Goal: Task Accomplishment & Management: Use online tool/utility

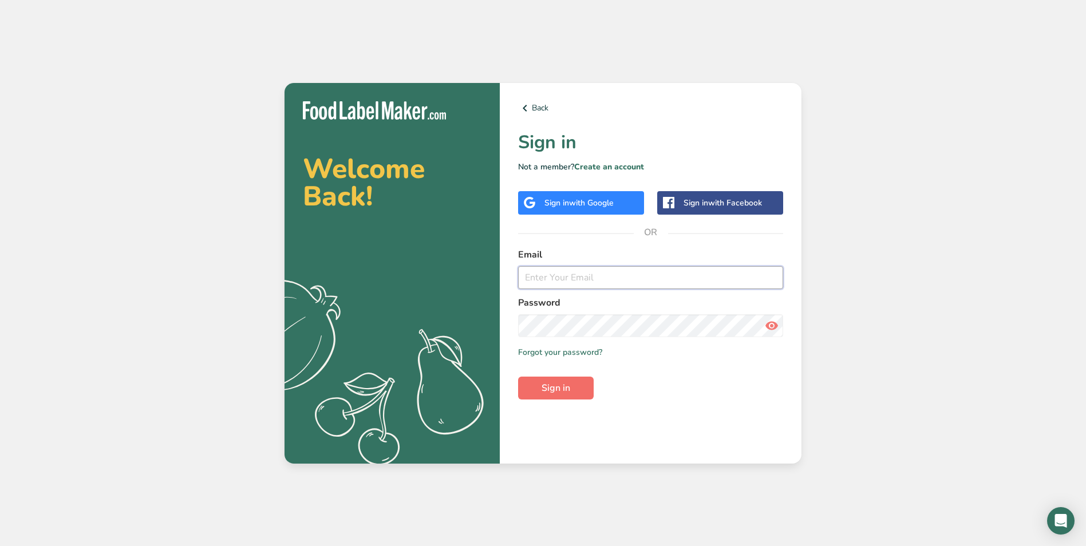
type input "i.drost@maazcheese.nl"
click at [549, 386] on span "Sign in" at bounding box center [555, 388] width 29 height 14
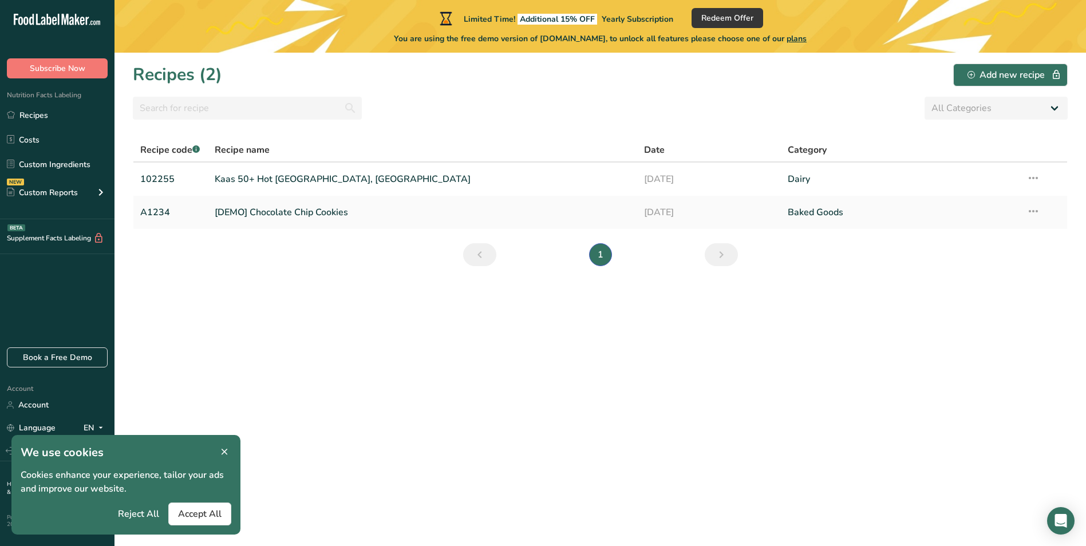
click at [225, 449] on icon at bounding box center [224, 452] width 10 height 16
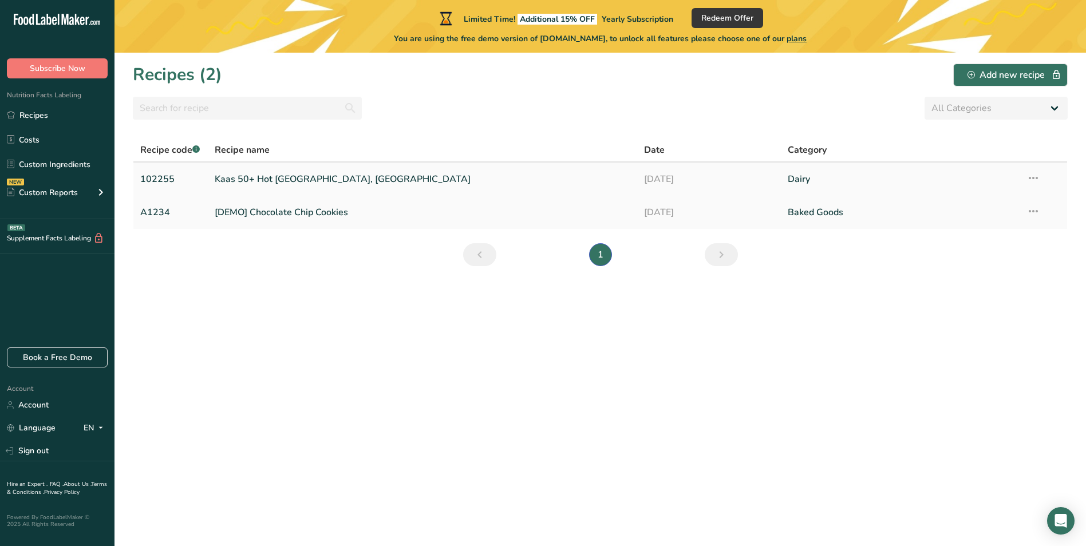
click at [307, 177] on link "Kaas 50+ Hot Chili, Basiron" at bounding box center [423, 179] width 416 height 24
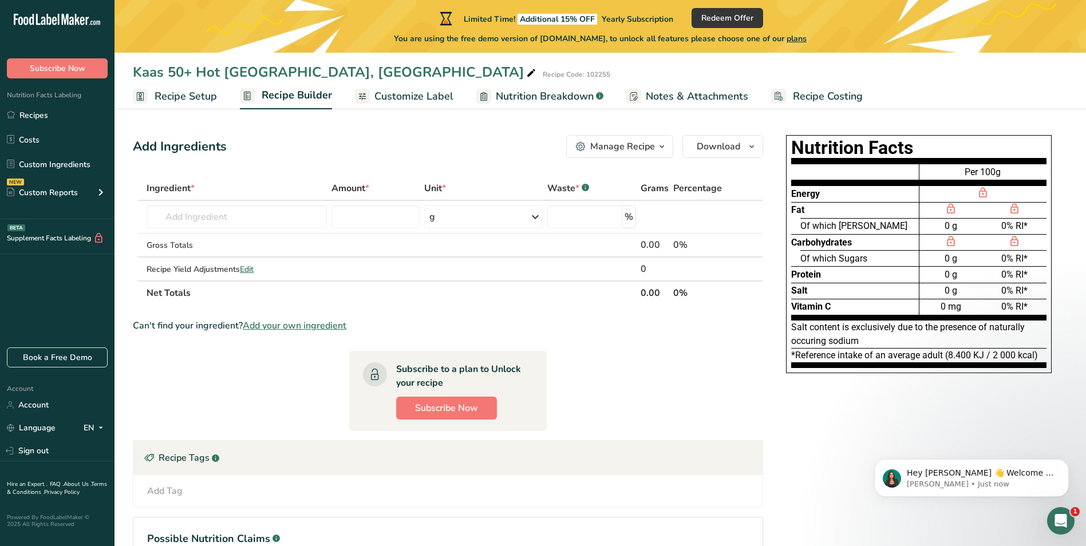
click at [525, 98] on span "Nutrition Breakdown" at bounding box center [545, 96] width 98 height 15
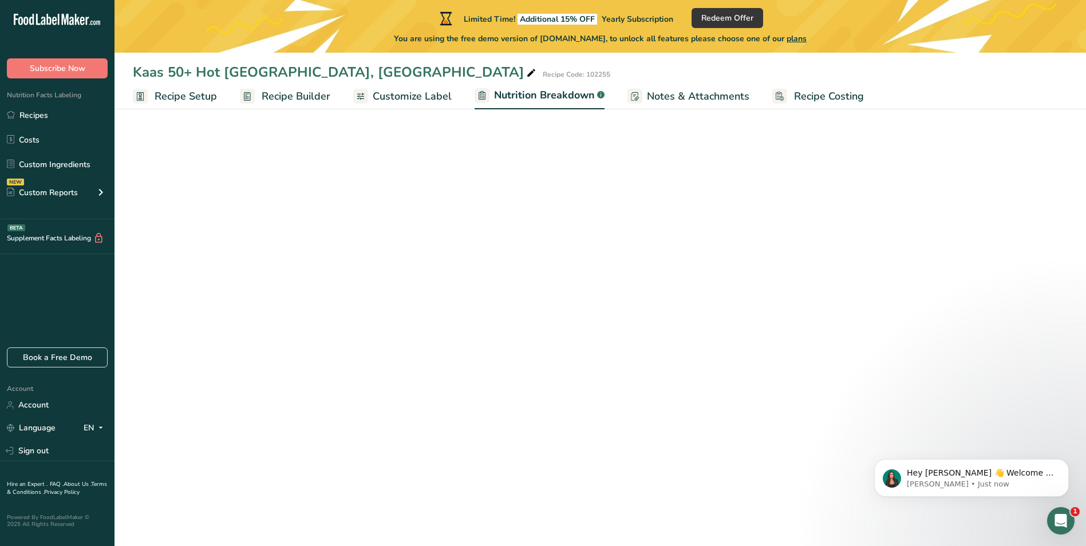
select select "Calories"
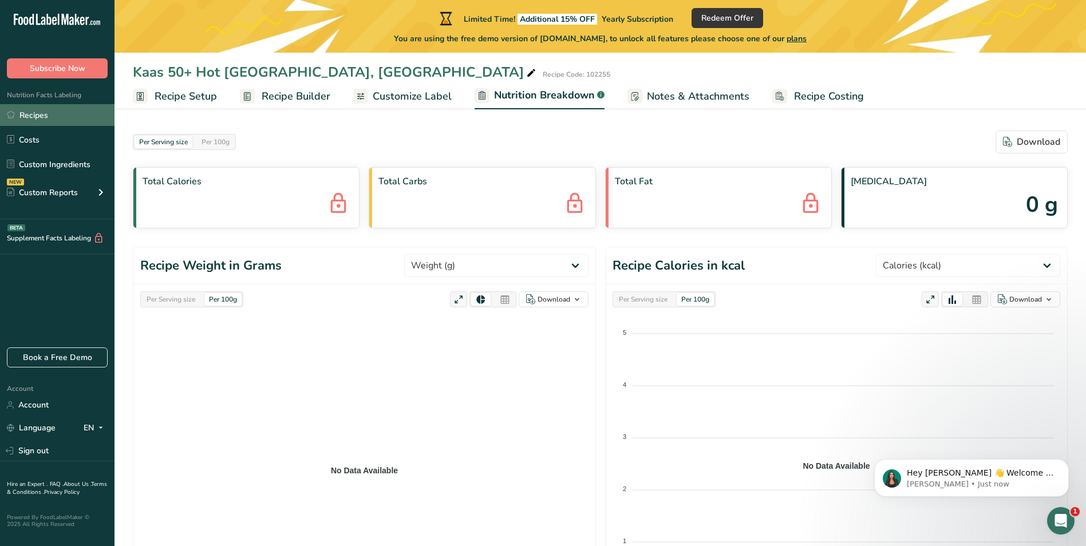
drag, startPoint x: 42, startPoint y: 115, endPoint x: 58, endPoint y: 126, distance: 19.8
click at [42, 115] on link "Recipes" at bounding box center [57, 115] width 114 height 22
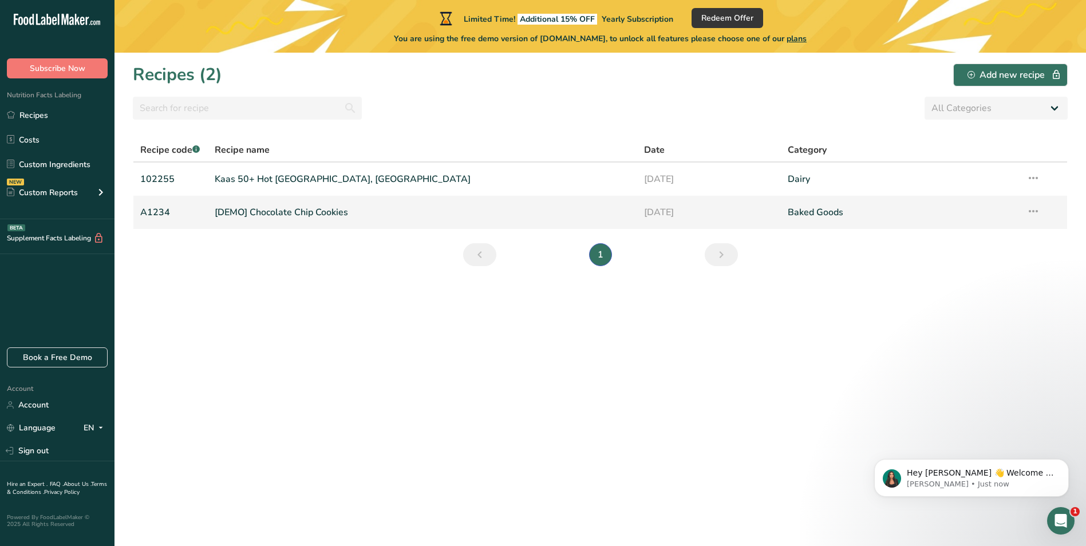
click at [255, 213] on link "[DEMO] Chocolate Chip Cookies" at bounding box center [423, 212] width 416 height 24
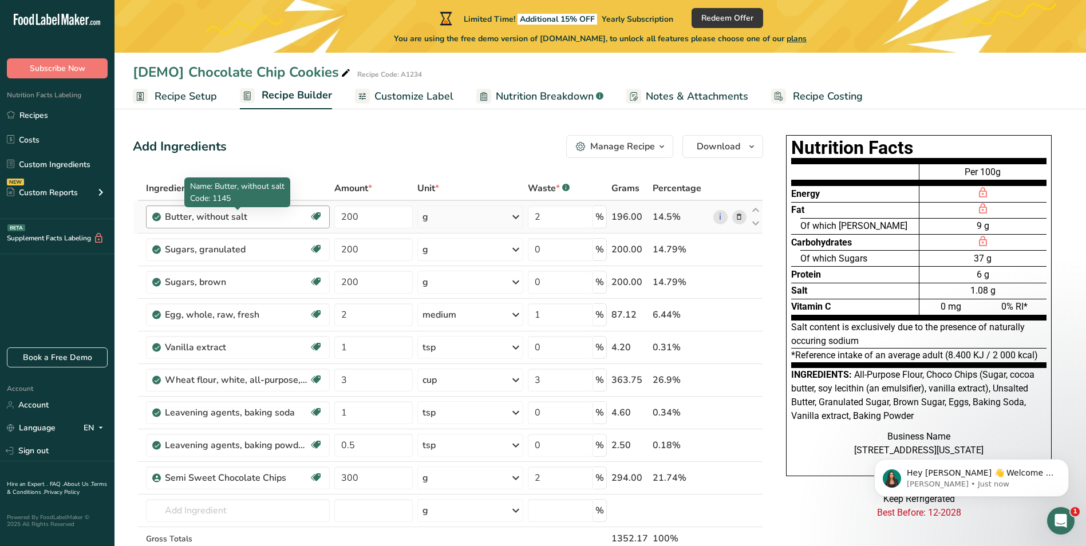
click at [251, 221] on div "Butter, without salt" at bounding box center [236, 217] width 143 height 14
click at [540, 97] on span "Nutrition Breakdown" at bounding box center [545, 96] width 98 height 15
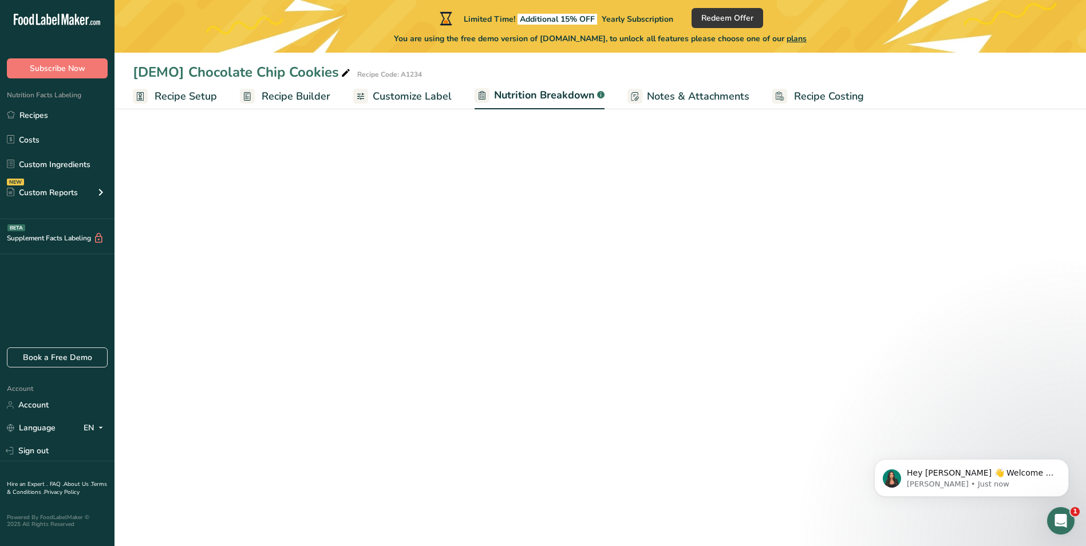
select select "Calories"
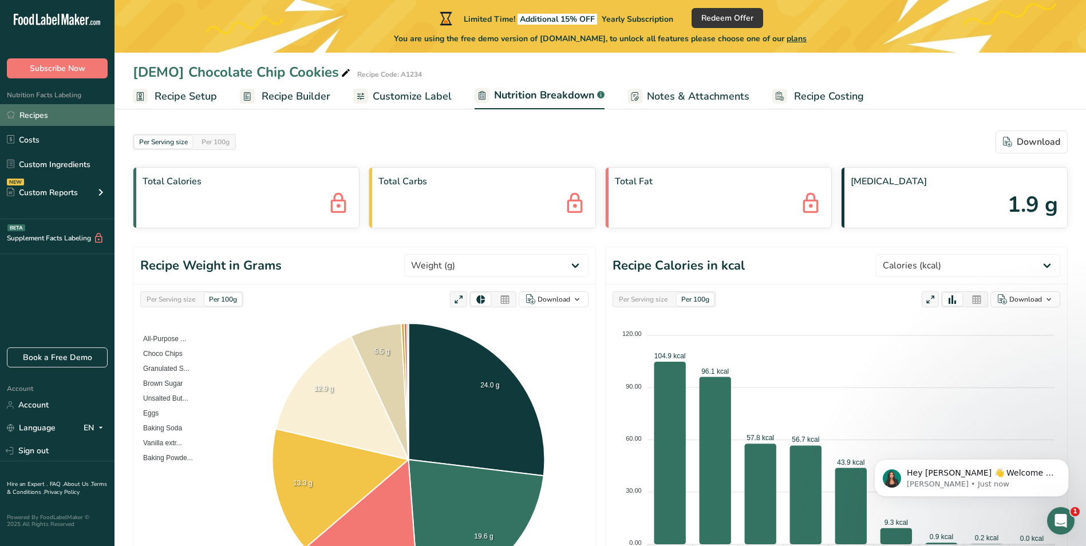
click at [41, 116] on link "Recipes" at bounding box center [57, 115] width 114 height 22
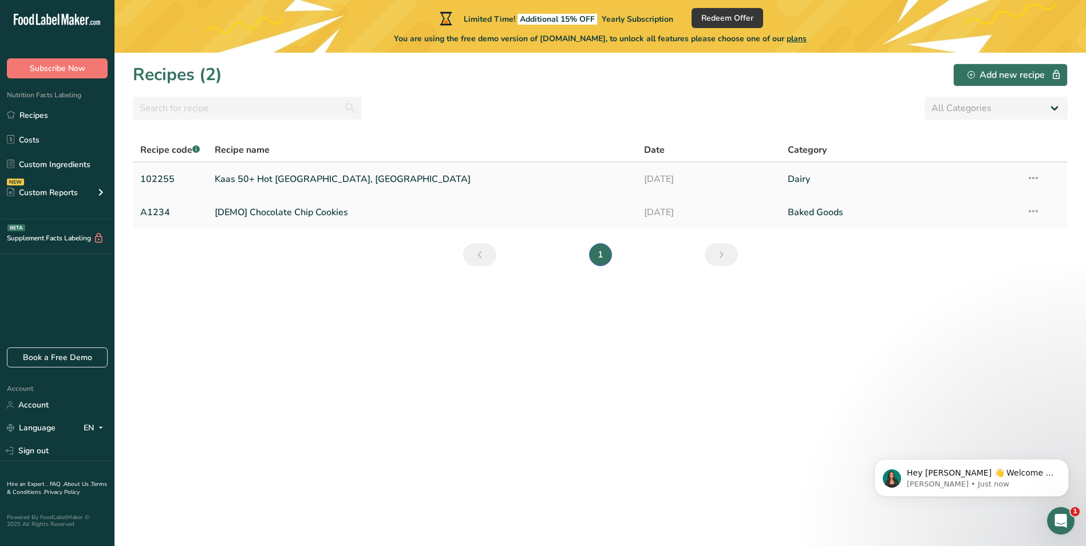
click at [236, 175] on link "Kaas 50+ Hot [GEOGRAPHIC_DATA], [GEOGRAPHIC_DATA]" at bounding box center [423, 179] width 416 height 24
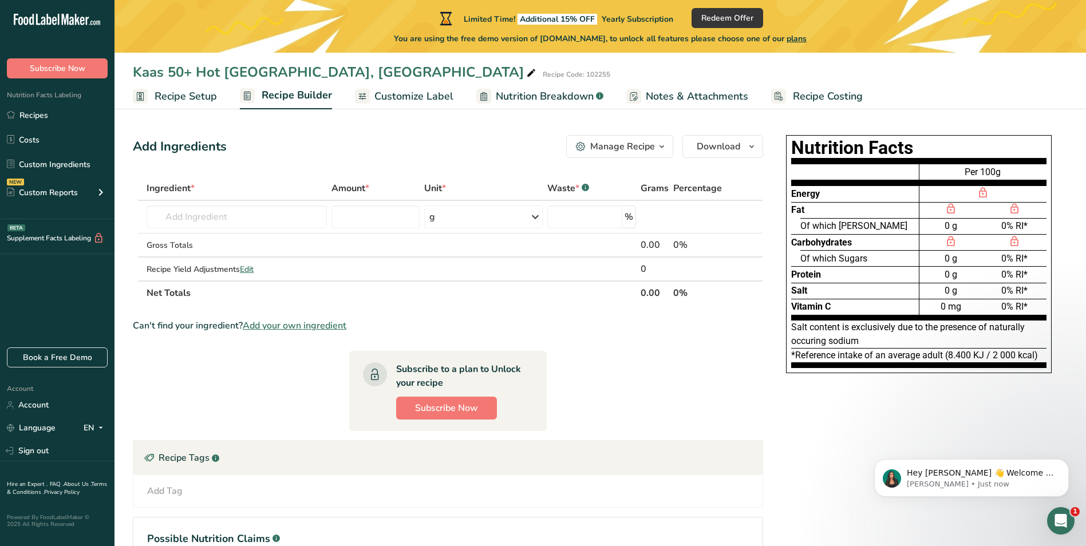
click at [187, 99] on span "Recipe Setup" at bounding box center [186, 96] width 62 height 15
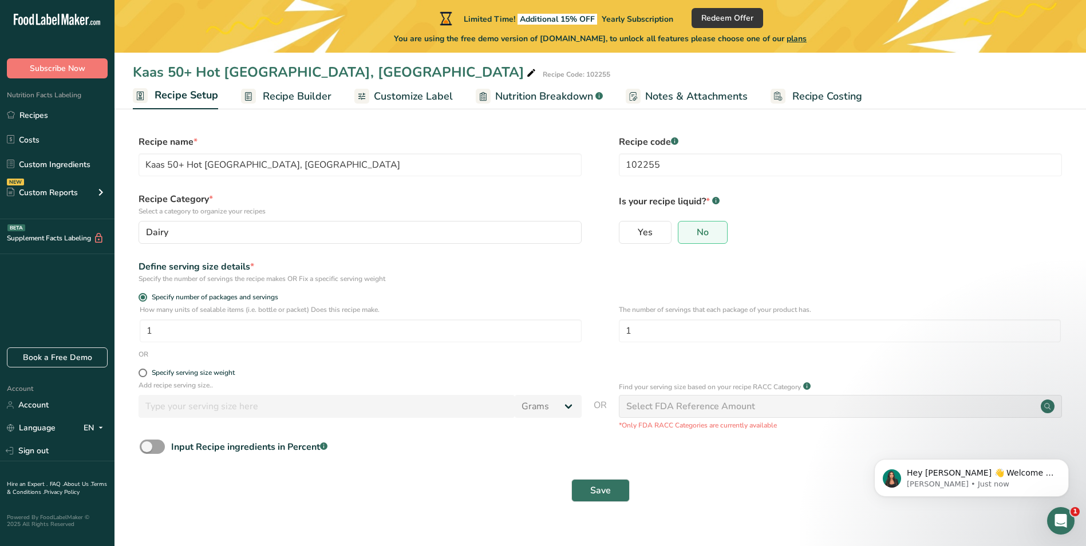
click at [297, 91] on span "Recipe Builder" at bounding box center [297, 96] width 69 height 15
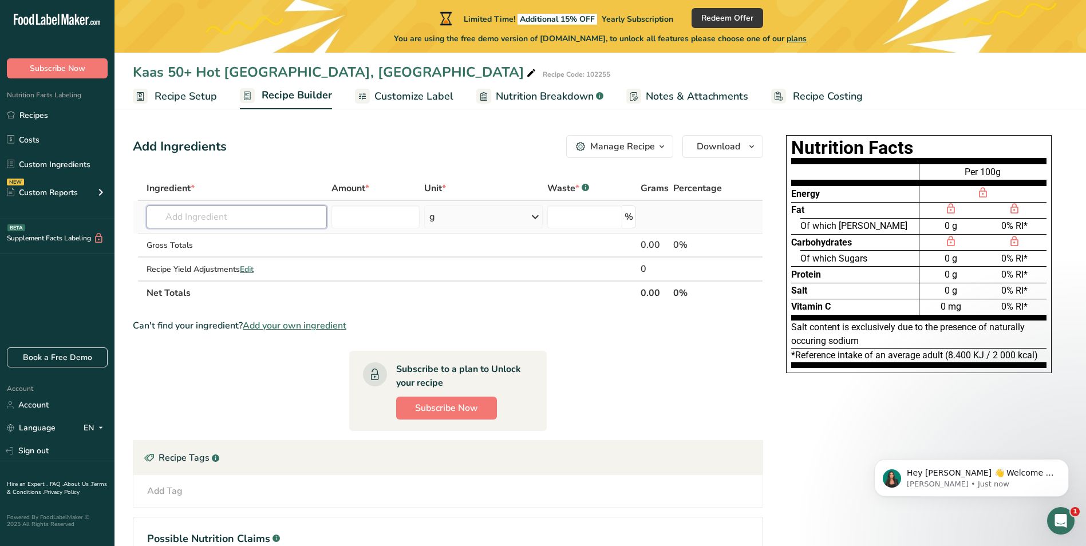
click at [234, 216] on input "text" at bounding box center [237, 216] width 180 height 23
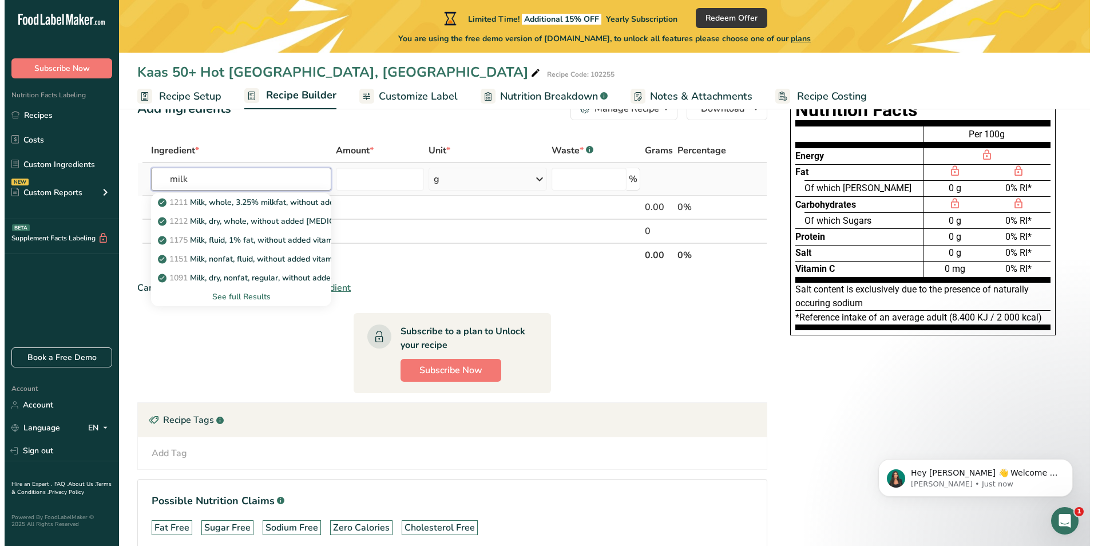
scroll to position [101, 0]
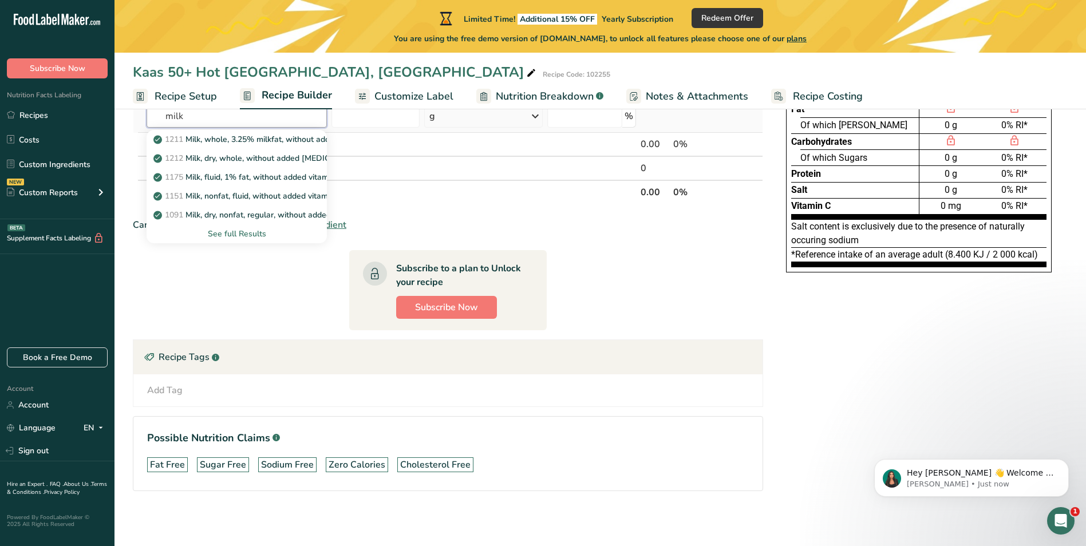
type input "milk"
click at [242, 236] on div "See full Results" at bounding box center [237, 234] width 162 height 12
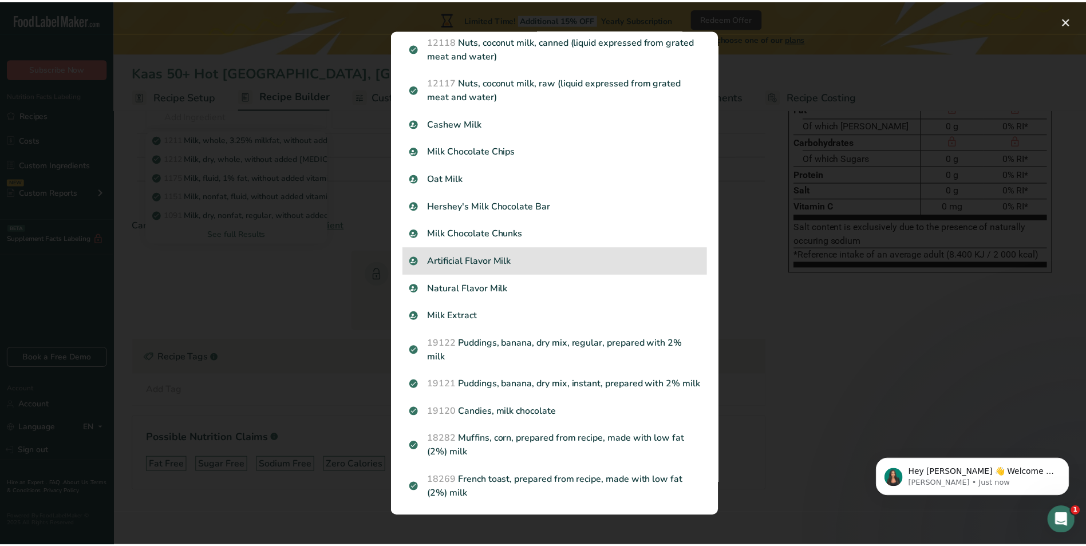
scroll to position [801, 0]
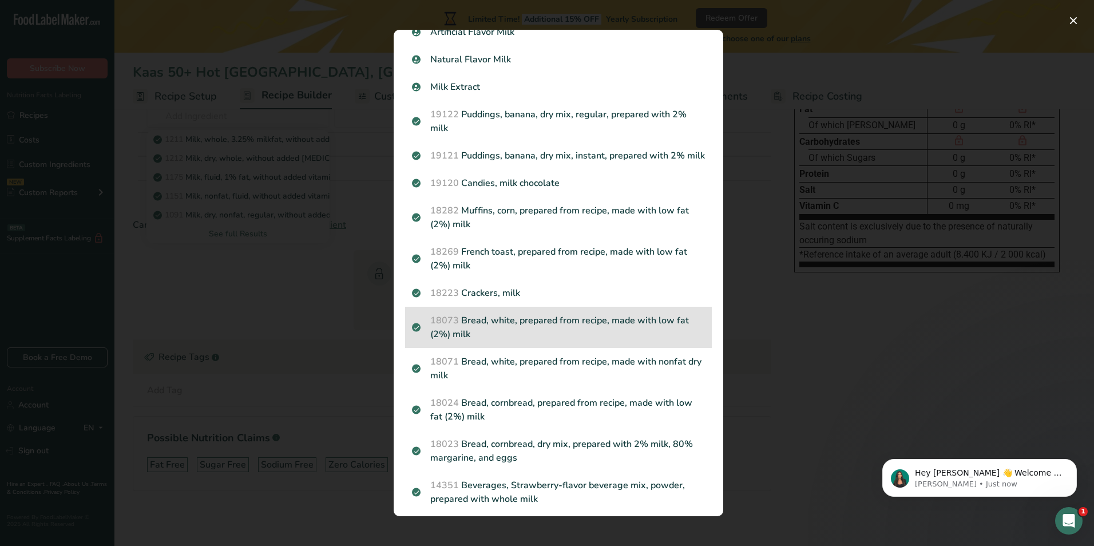
click at [666, 333] on p "18073 Bread, white, prepared from recipe, made with low fat (2%) milk" at bounding box center [558, 327] width 293 height 27
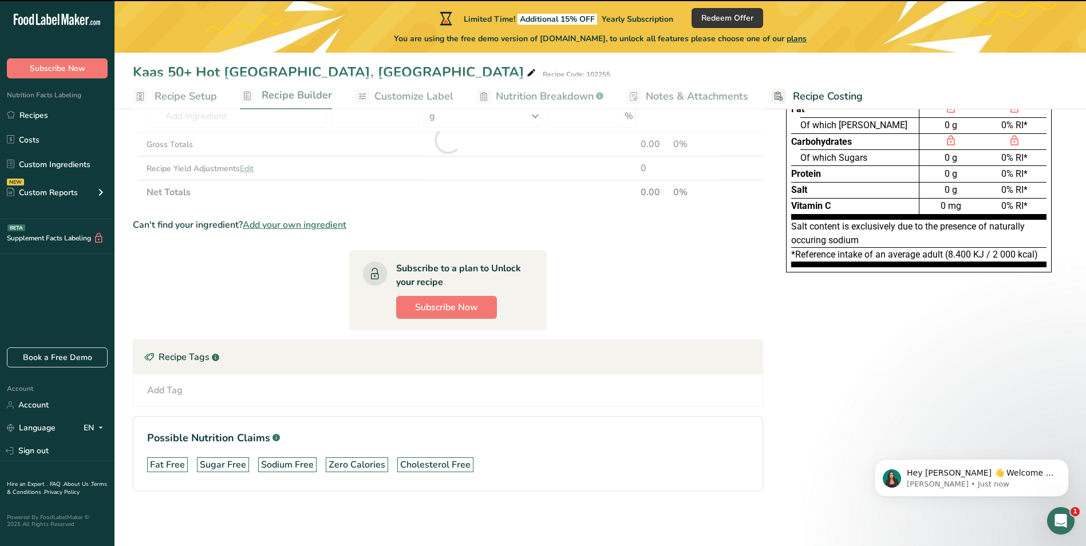
type input "0"
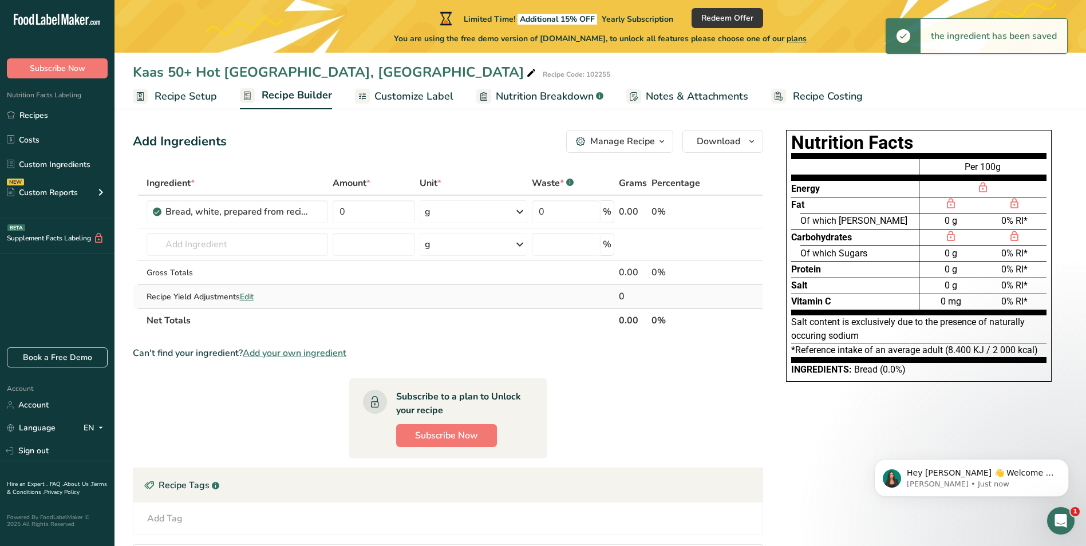
scroll to position [0, 0]
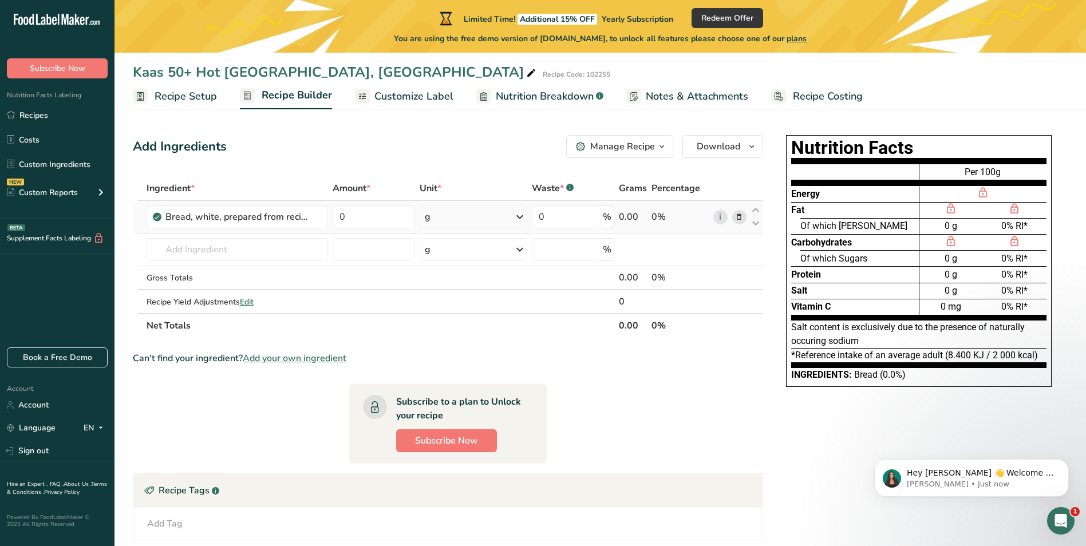
click at [739, 216] on icon at bounding box center [739, 217] width 8 height 12
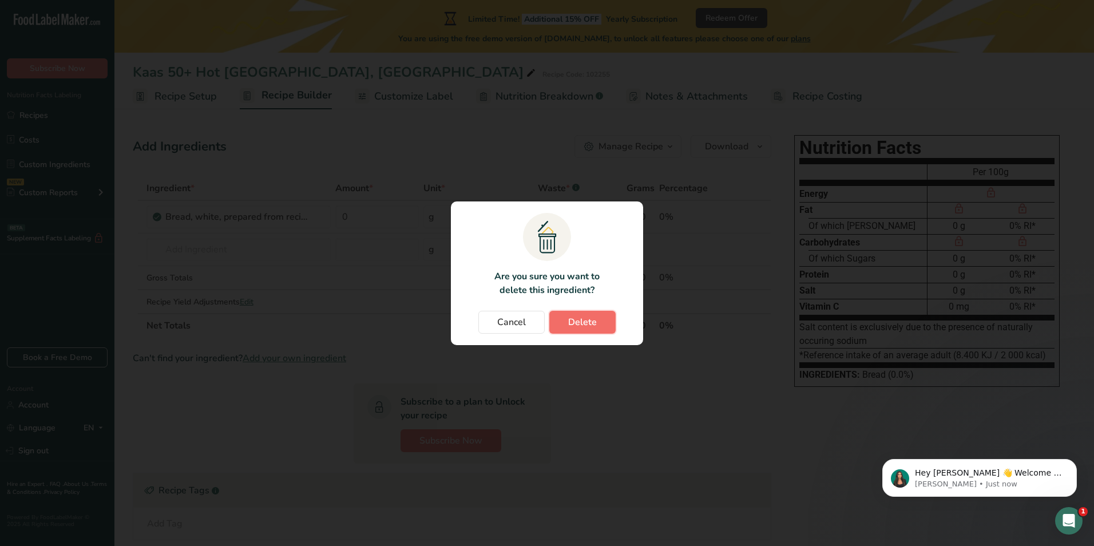
click at [577, 328] on span "Delete" at bounding box center [582, 322] width 29 height 14
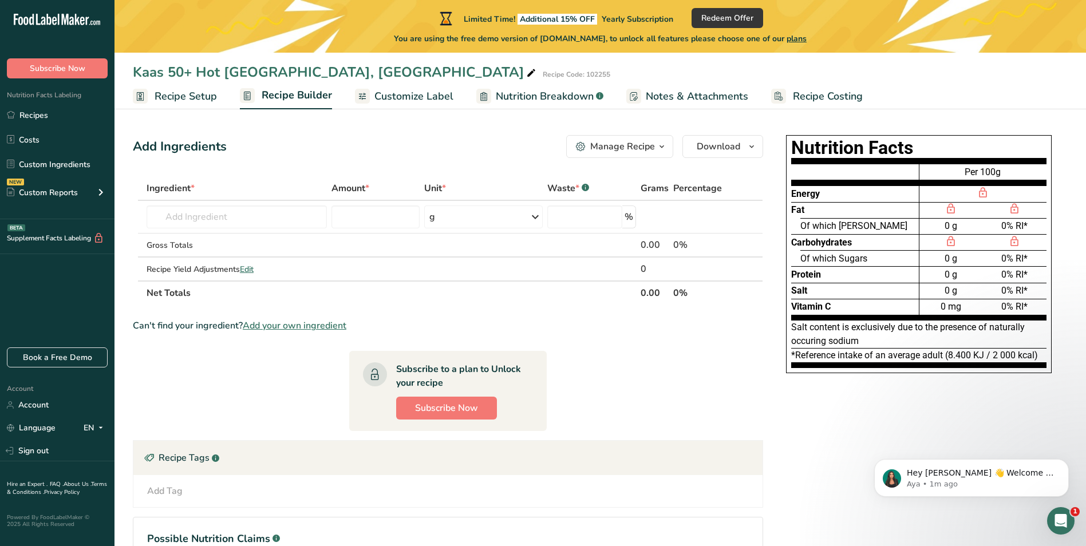
click at [410, 95] on span "Customize Label" at bounding box center [413, 96] width 79 height 15
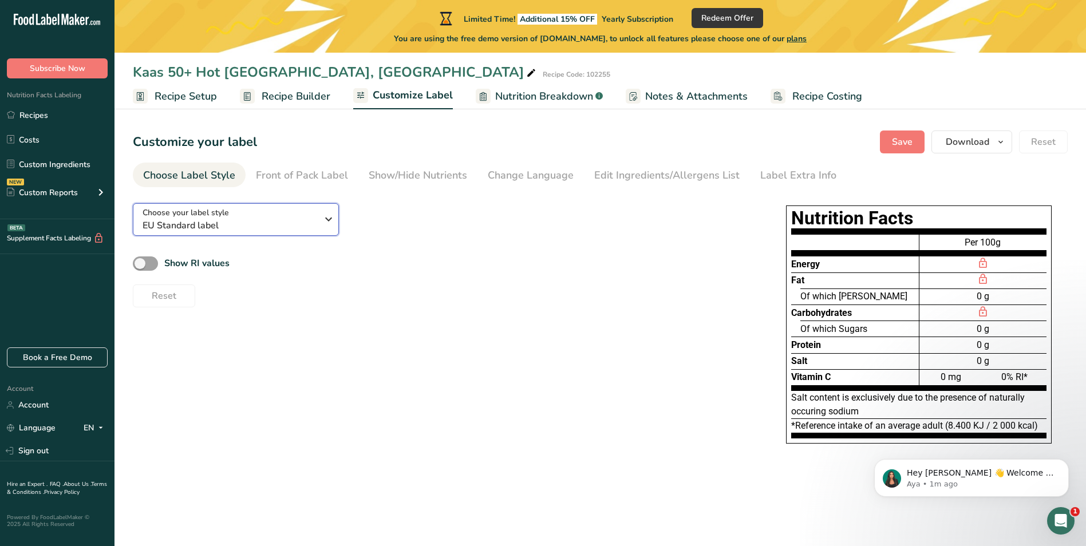
click at [329, 222] on icon "button" at bounding box center [329, 219] width 14 height 21
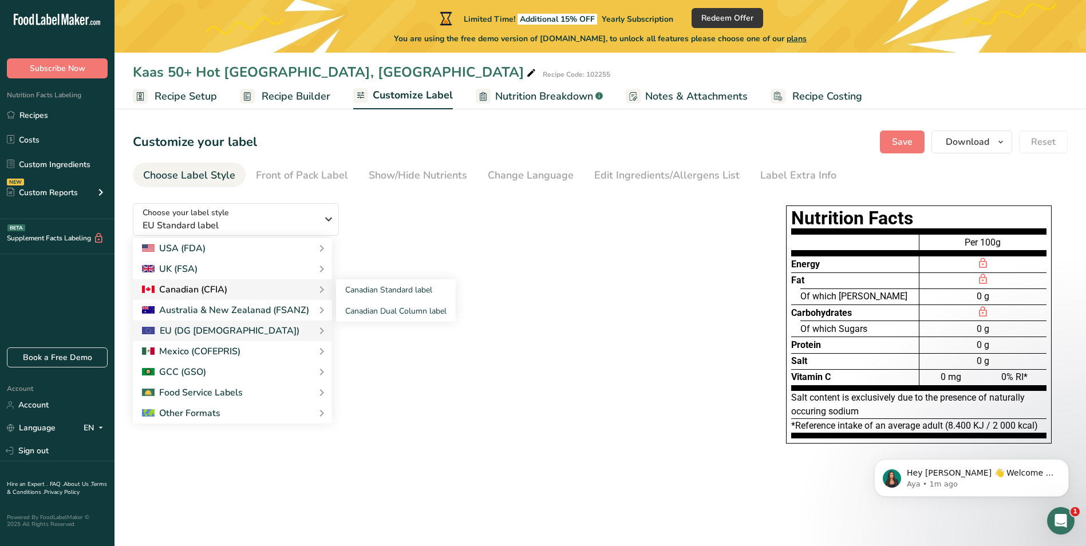
click at [249, 283] on div "Canadian (CFIA)" at bounding box center [232, 290] width 181 height 14
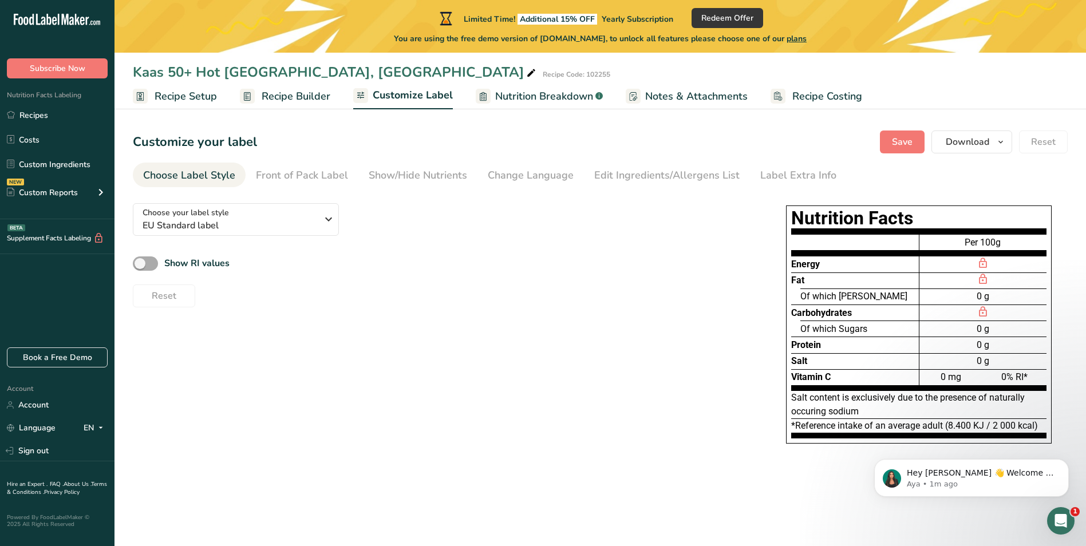
click at [152, 267] on span at bounding box center [145, 263] width 25 height 14
click at [140, 267] on input "Show RI values" at bounding box center [136, 263] width 7 height 7
checkbox input "true"
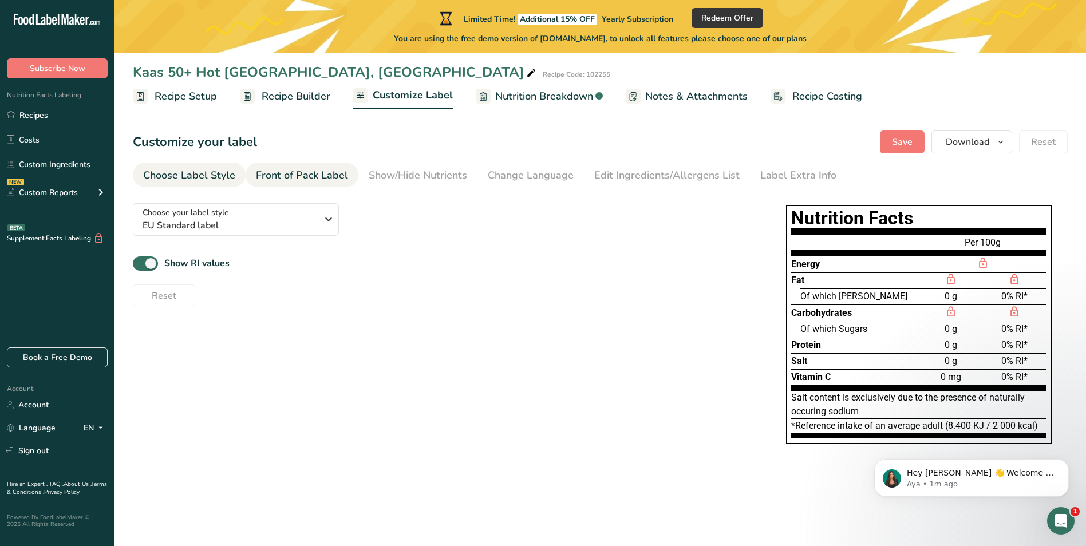
click at [299, 177] on div "Front of Pack Label" at bounding box center [302, 175] width 92 height 15
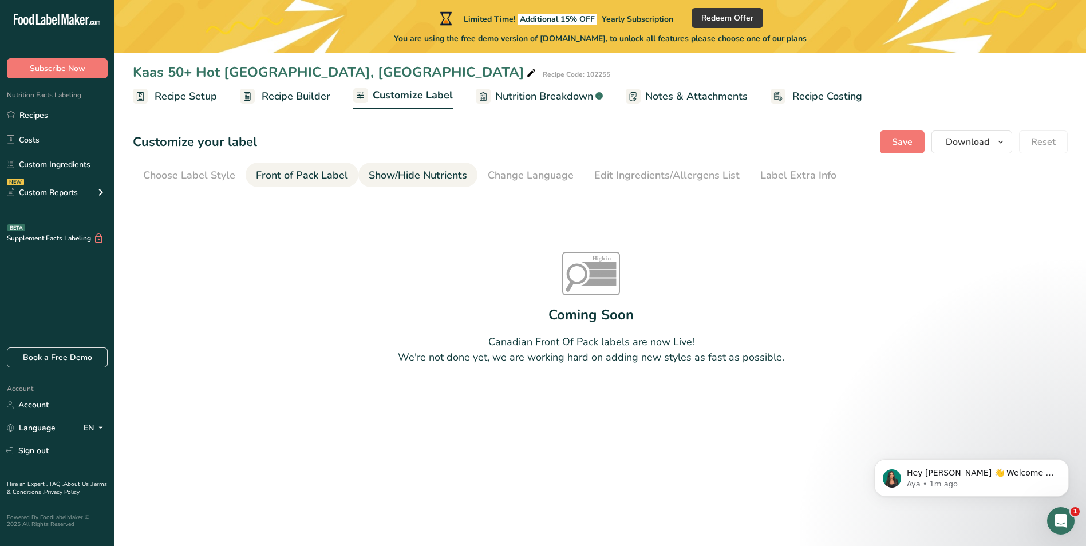
click at [416, 180] on div "Show/Hide Nutrients" at bounding box center [418, 175] width 98 height 15
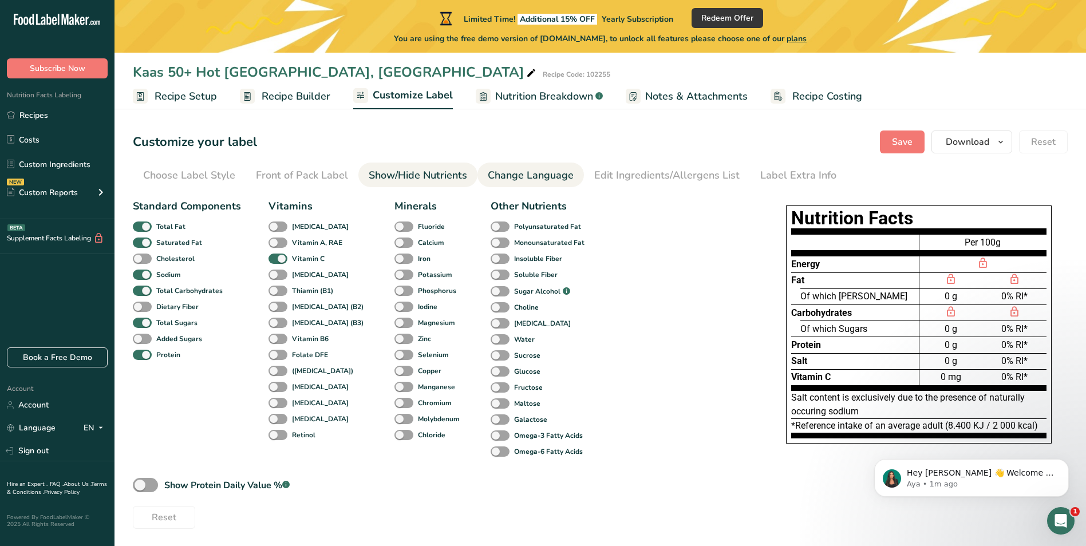
click at [539, 171] on div "Change Language" at bounding box center [531, 175] width 86 height 15
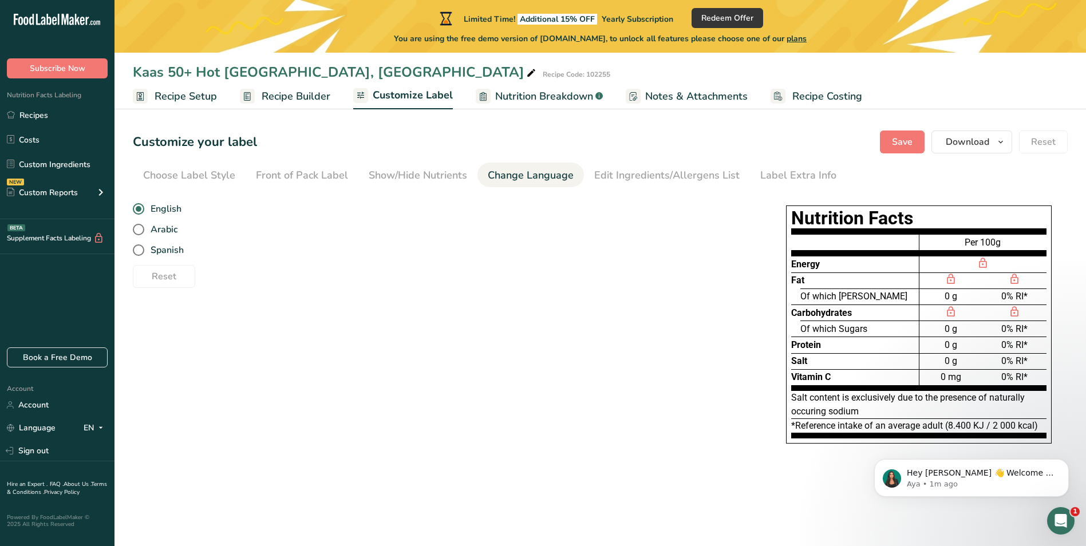
click at [524, 93] on span "Nutrition Breakdown" at bounding box center [544, 96] width 98 height 15
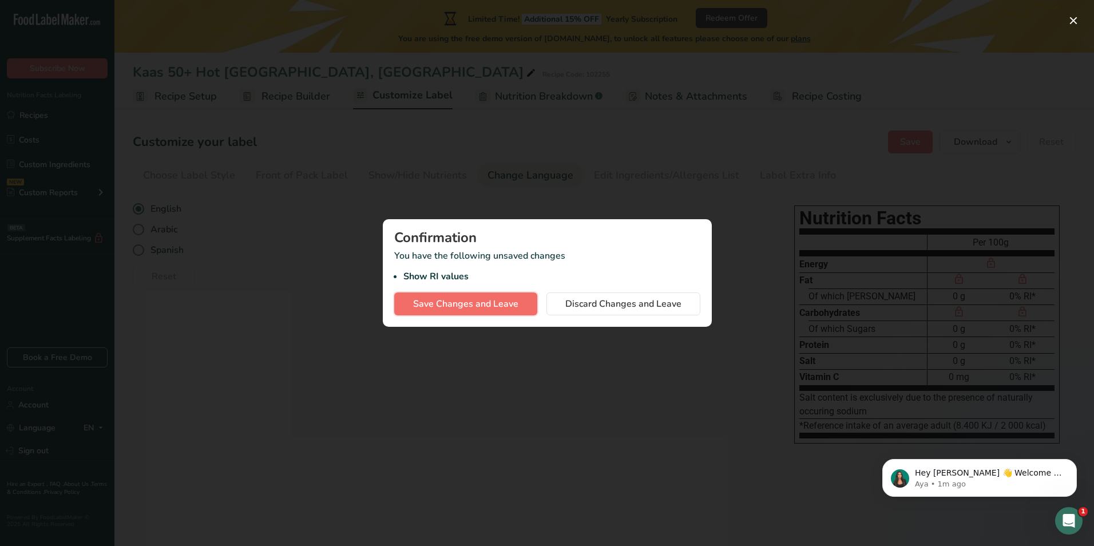
click at [501, 310] on span "Save Changes and Leave" at bounding box center [465, 304] width 105 height 14
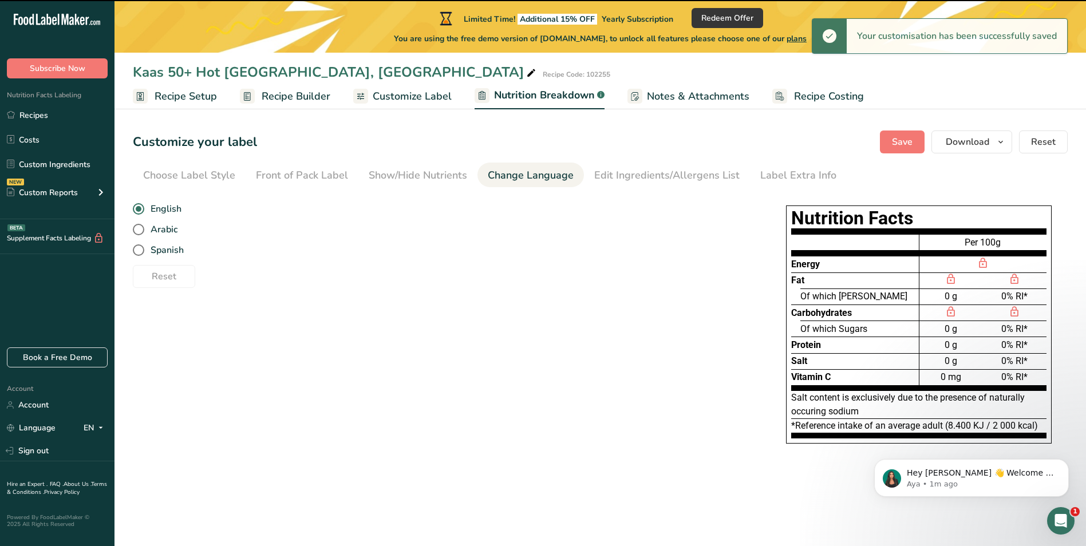
select select "Calories"
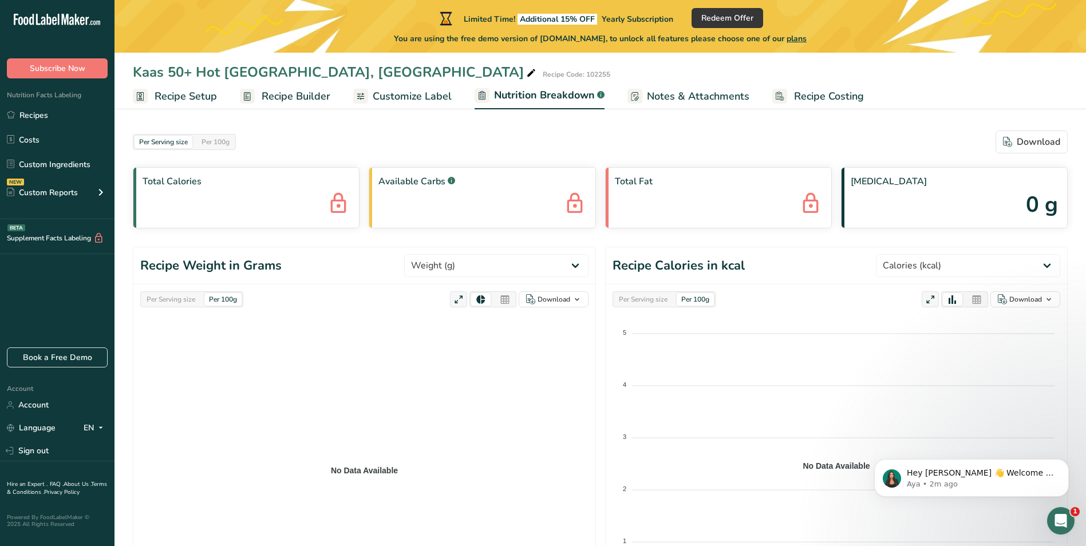
click at [687, 101] on span "Notes & Attachments" at bounding box center [698, 96] width 102 height 15
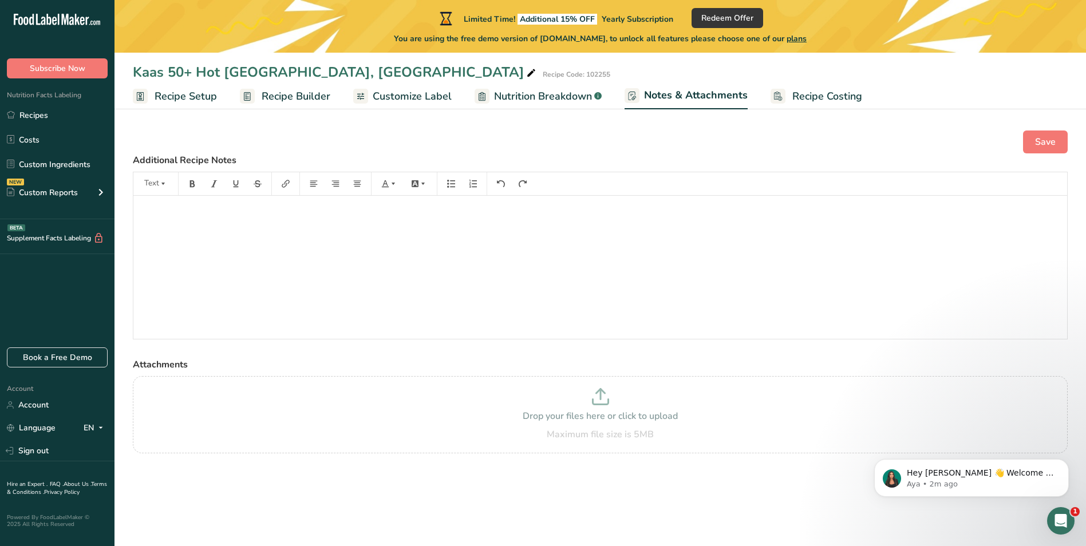
click at [785, 98] on link "Recipe Costing" at bounding box center [816, 97] width 92 height 26
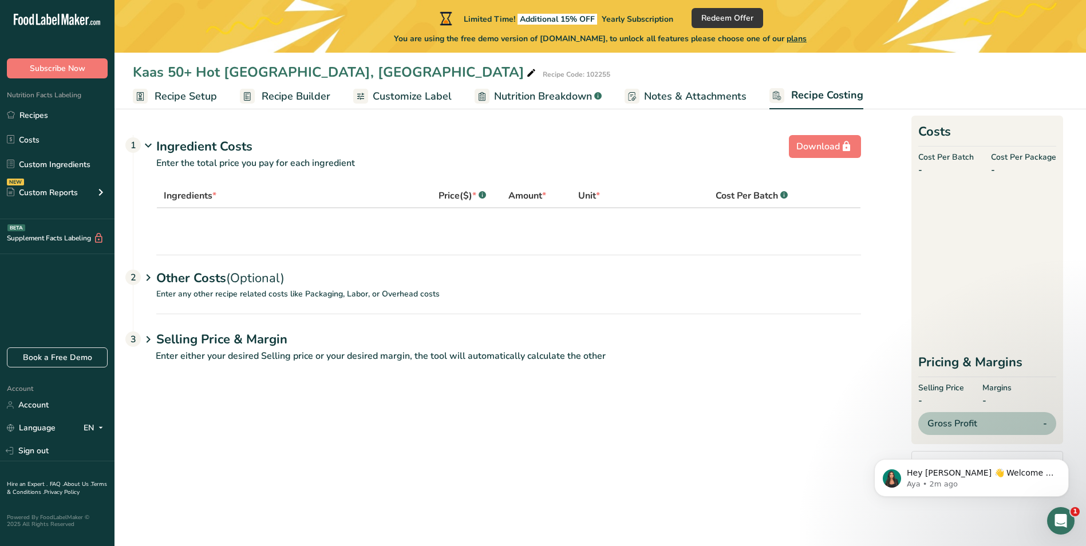
click at [399, 96] on span "Customize Label" at bounding box center [412, 96] width 79 height 15
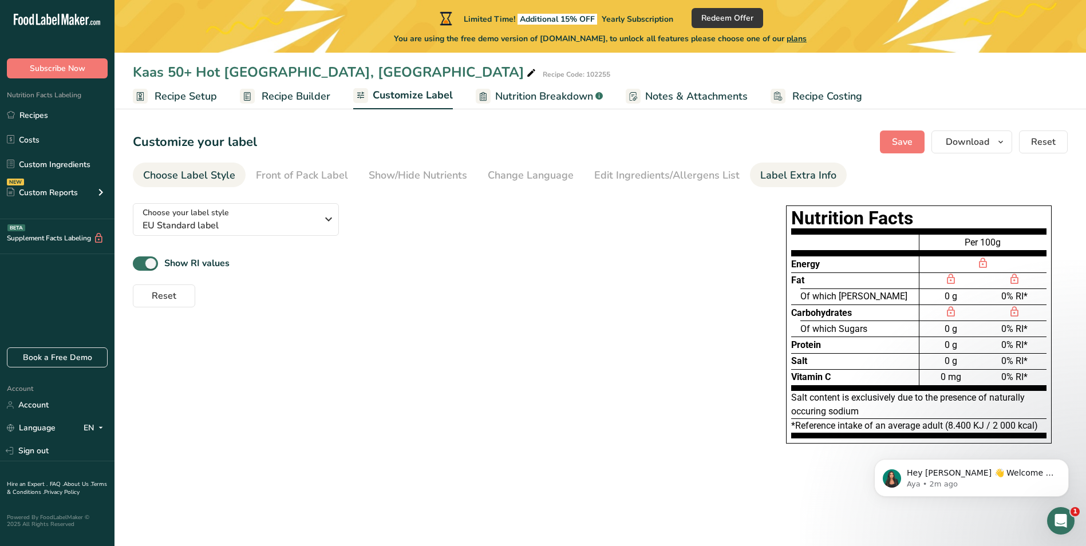
click at [777, 185] on link "Label Extra Info" at bounding box center [798, 176] width 76 height 26
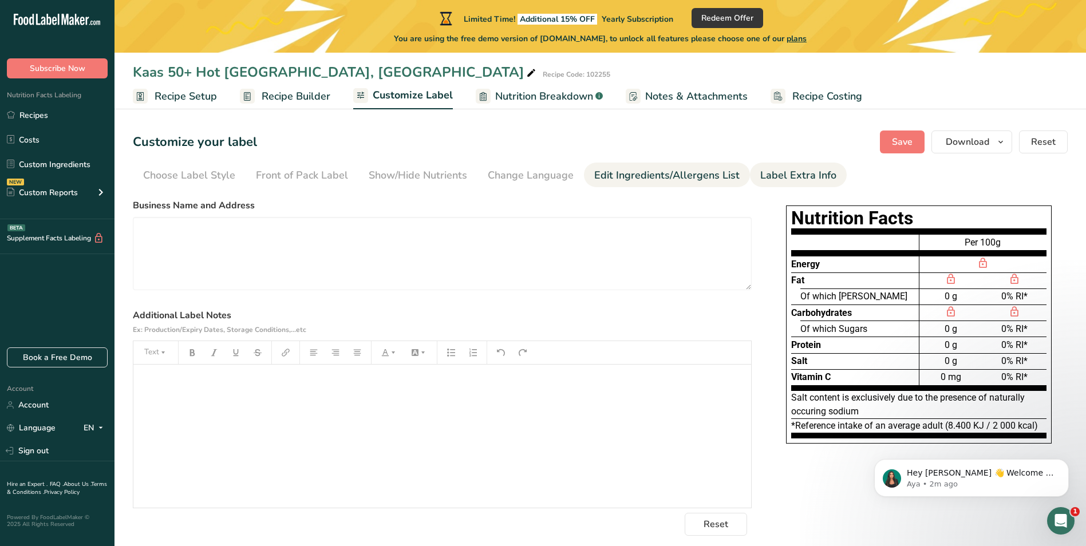
click at [706, 176] on div "Edit Ingredients/Allergens List" at bounding box center [666, 175] width 145 height 15
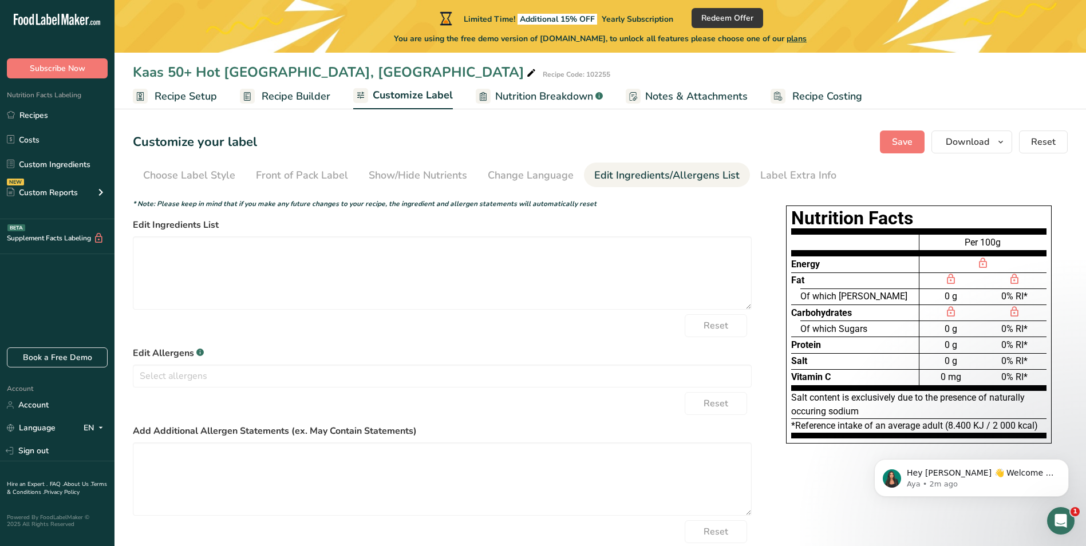
click at [428, 232] on div "Edit Ingredients List" at bounding box center [442, 264] width 619 height 92
click at [426, 287] on textarea at bounding box center [442, 272] width 619 height 73
type textarea "ahfkdehgwe"
click at [441, 315] on div "Reset" at bounding box center [442, 325] width 619 height 23
click at [277, 286] on textarea "ahfkdehgwe" at bounding box center [442, 272] width 619 height 73
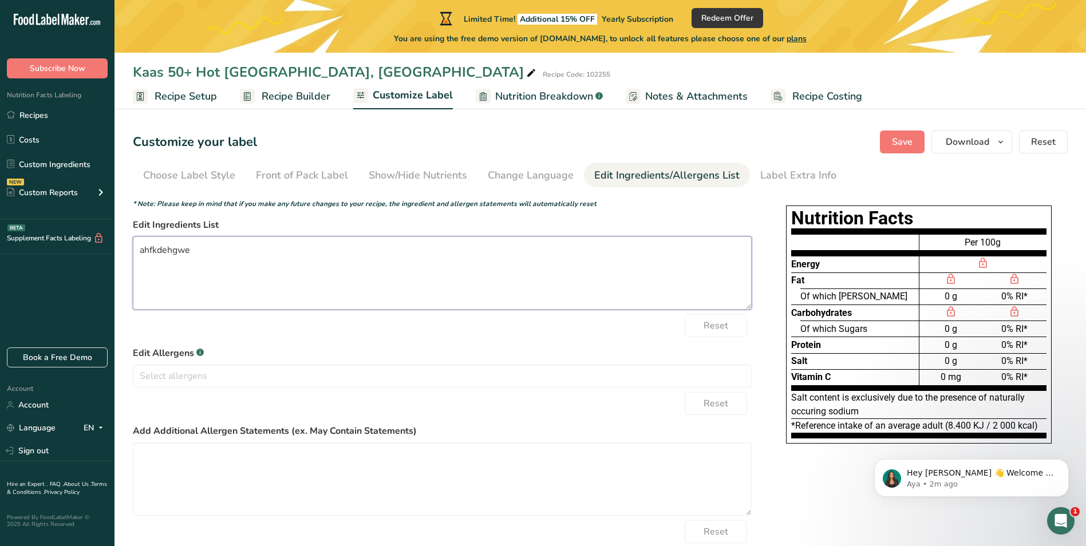
click at [277, 286] on textarea "ahfkdehgwe" at bounding box center [442, 272] width 619 height 73
click at [521, 175] on div "Change Language" at bounding box center [531, 175] width 86 height 15
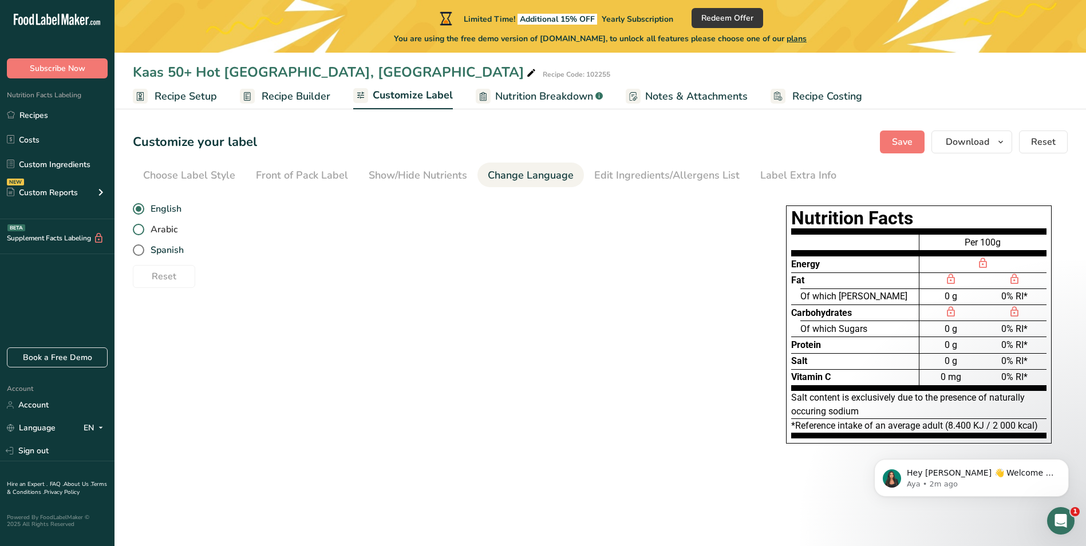
click at [156, 226] on span "Arabic" at bounding box center [160, 229] width 33 height 11
click at [140, 226] on input "Arabic" at bounding box center [136, 229] width 7 height 7
radio input "true"
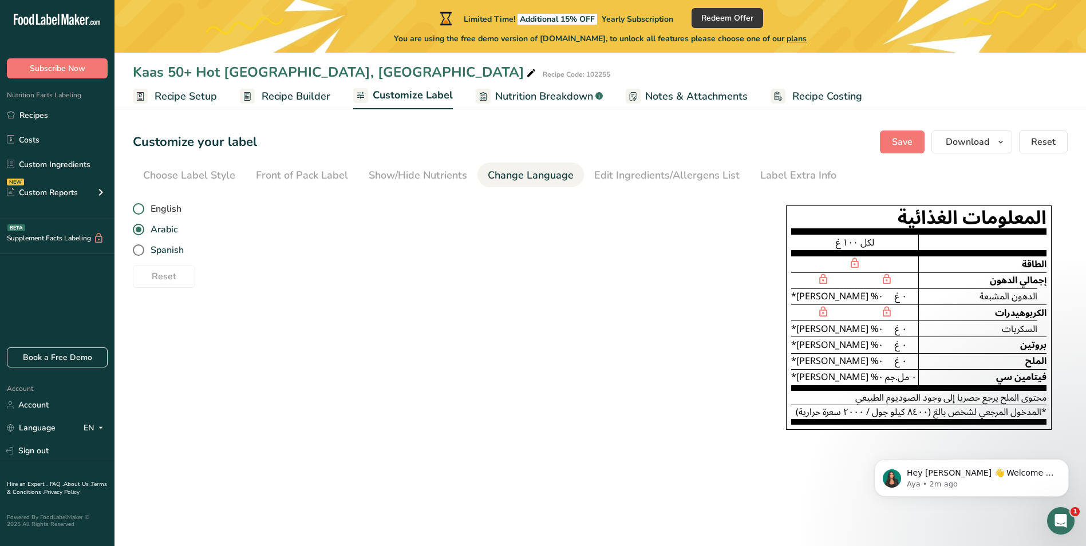
click at [164, 206] on span "English" at bounding box center [162, 208] width 37 height 11
click at [140, 206] on input "English" at bounding box center [136, 208] width 7 height 7
radio input "true"
radio input "false"
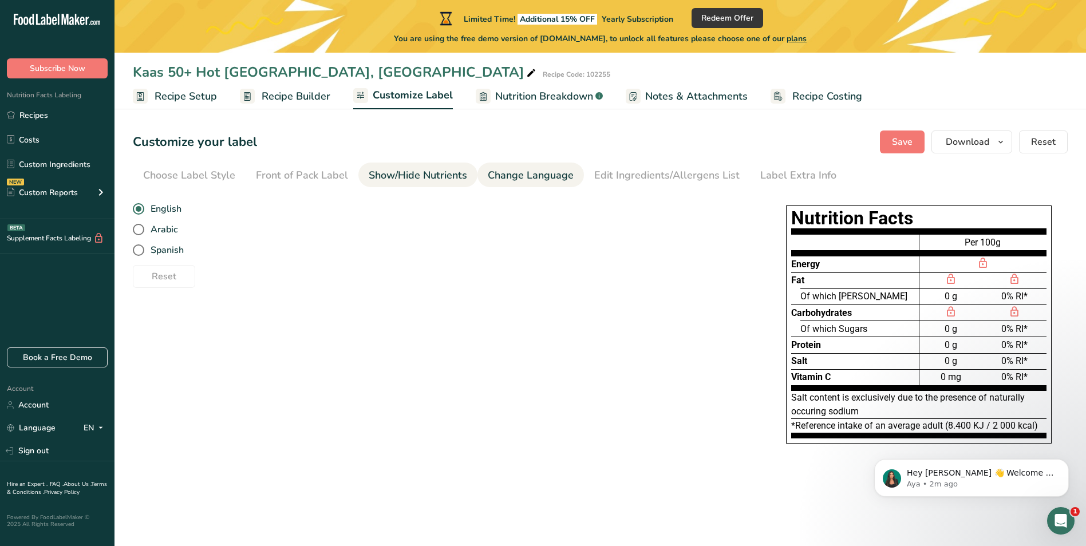
click at [422, 179] on div "Show/Hide Nutrients" at bounding box center [418, 175] width 98 height 15
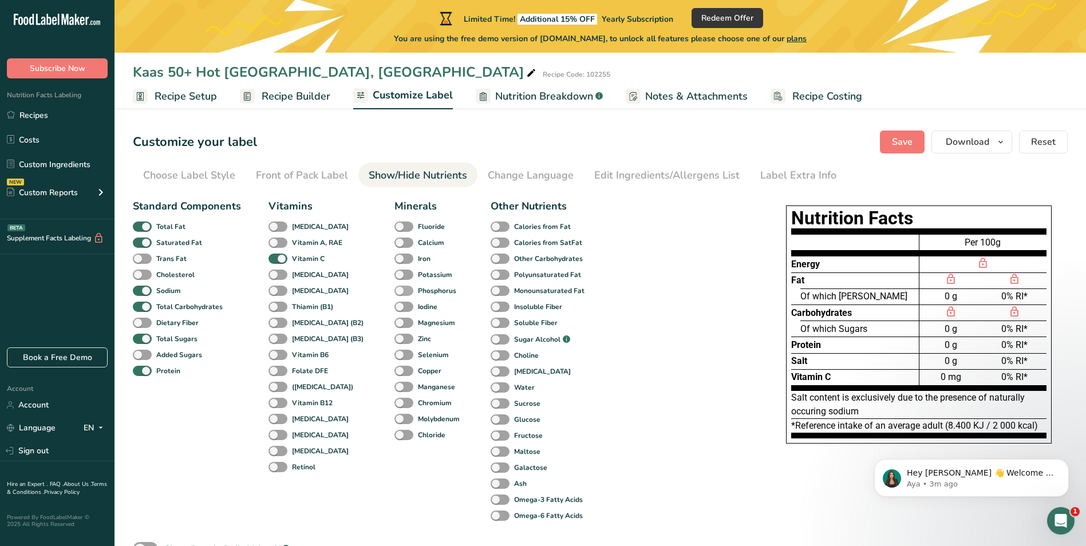
click at [394, 291] on span at bounding box center [403, 291] width 19 height 11
click at [394, 291] on input "Phosphorus" at bounding box center [397, 290] width 7 height 7
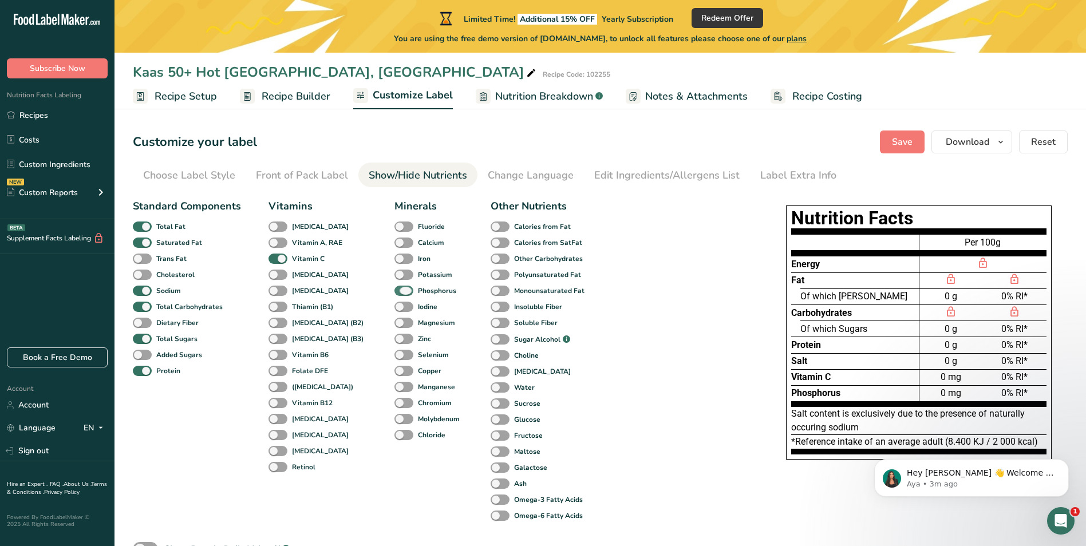
click at [394, 291] on span at bounding box center [403, 291] width 19 height 11
click at [394, 291] on input "Phosphorus" at bounding box center [397, 290] width 7 height 7
checkbox input "false"
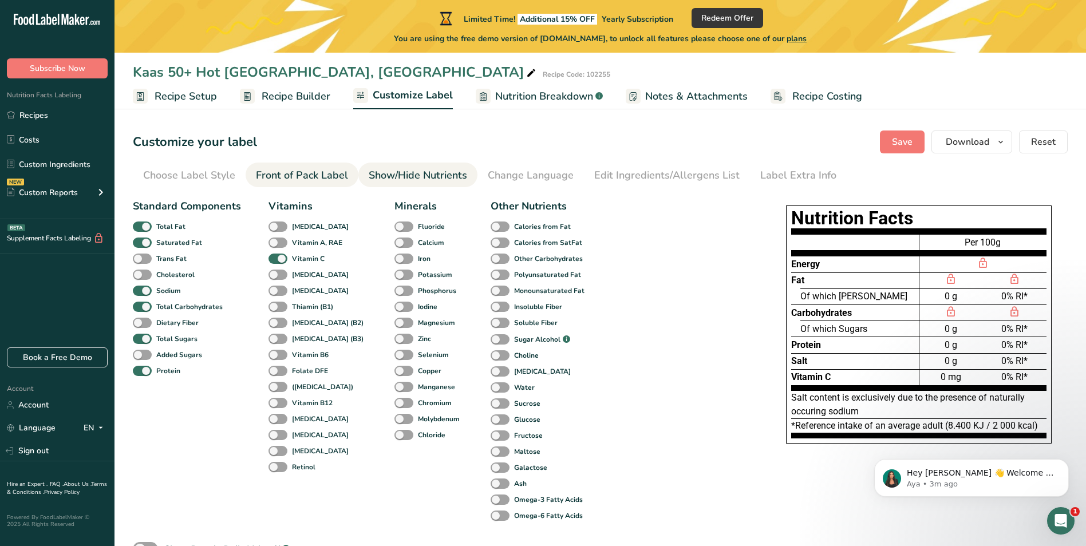
click at [298, 179] on div "Front of Pack Label" at bounding box center [302, 175] width 92 height 15
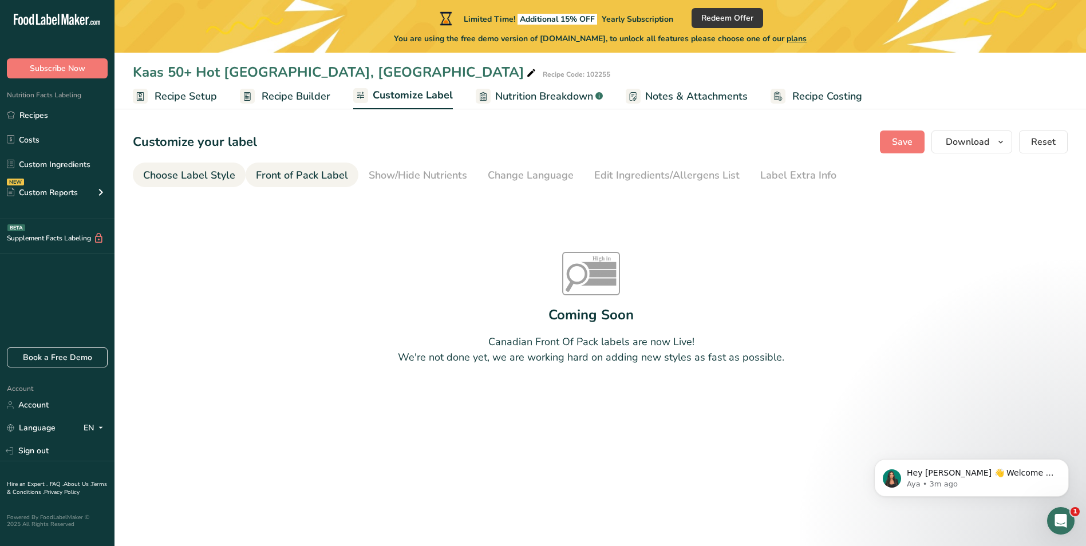
click at [191, 178] on div "Choose Label Style" at bounding box center [189, 175] width 92 height 15
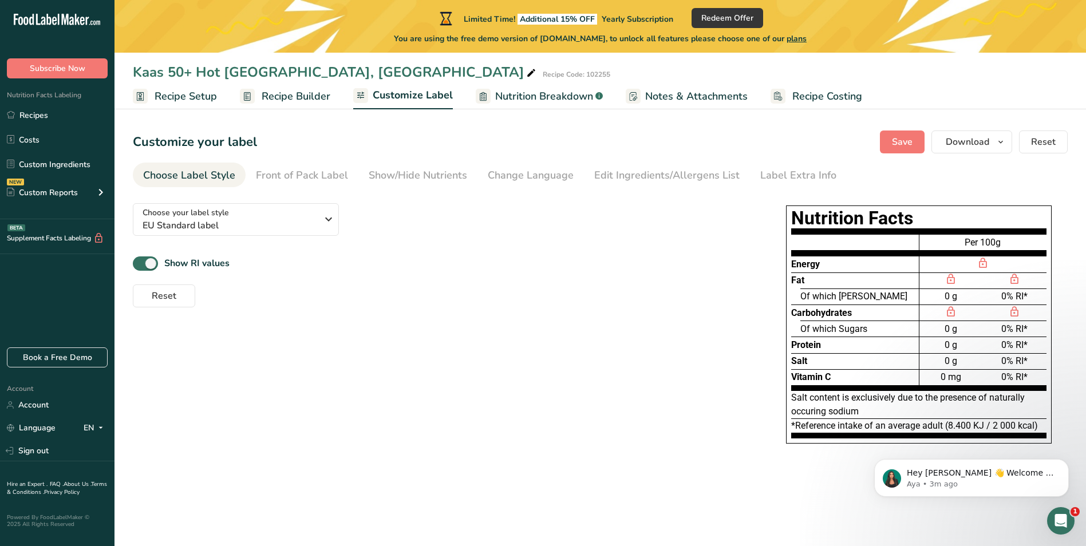
click at [279, 100] on span "Recipe Builder" at bounding box center [296, 96] width 69 height 15
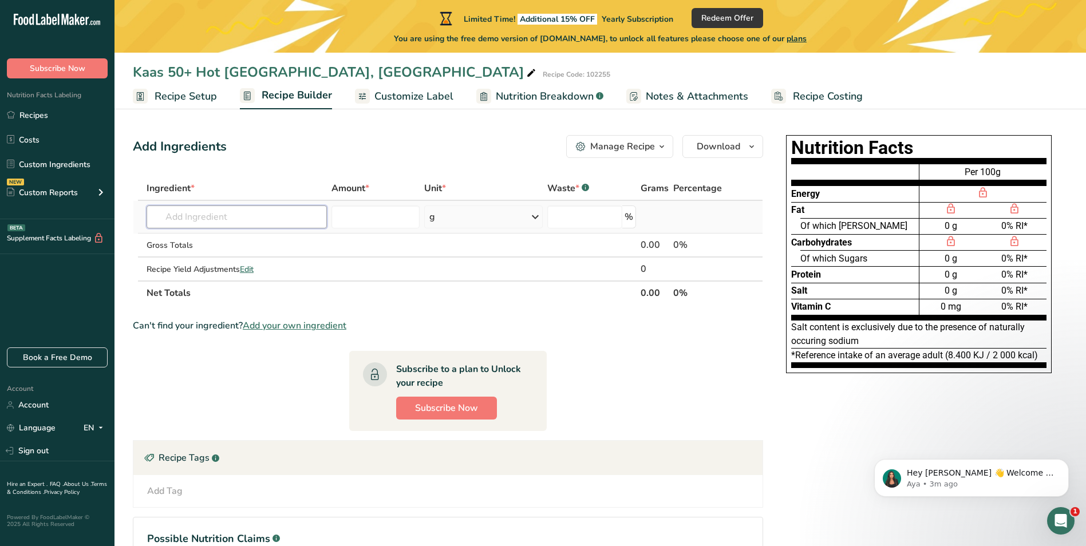
click at [205, 213] on input "text" at bounding box center [237, 216] width 180 height 23
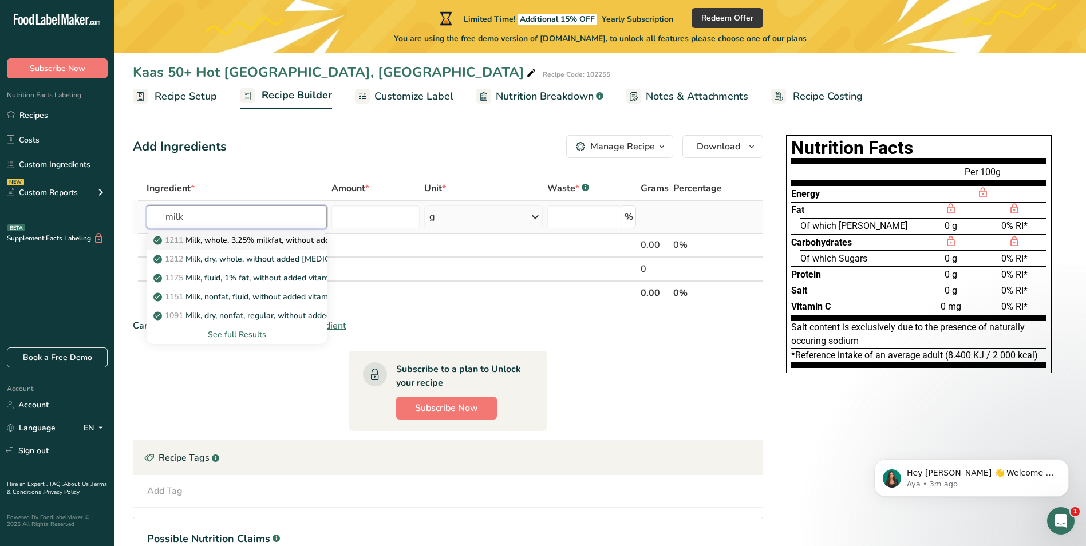
type input "milk"
click at [220, 245] on p "1211 Milk, whole, 3.25% milkfat, without added vitamin A and vitamin D" at bounding box center [308, 240] width 305 height 12
type input "Milk, whole, 3.25% milkfat, without added vitamin A and [MEDICAL_DATA]"
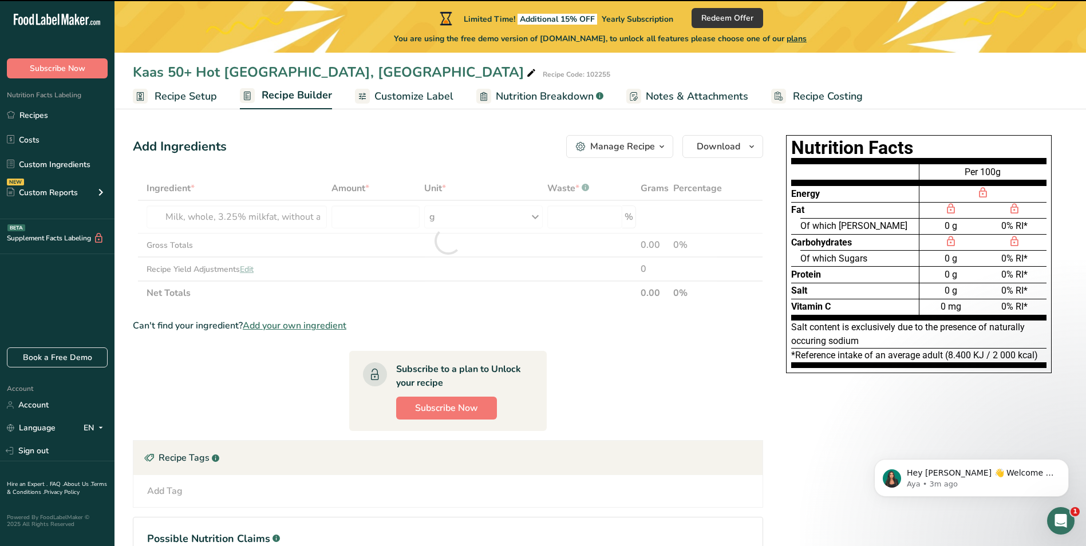
type input "0"
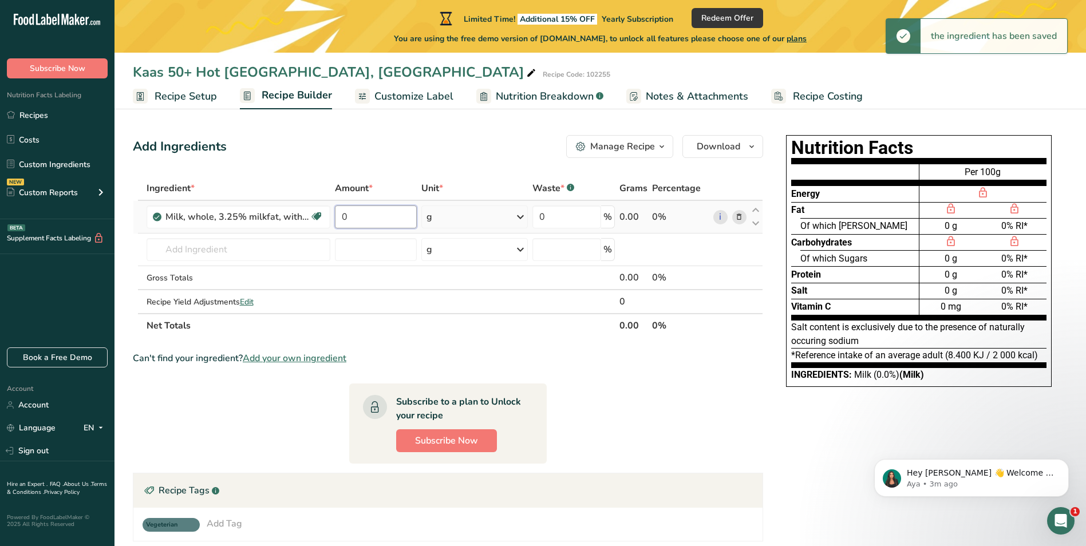
click at [377, 225] on input "0" at bounding box center [376, 216] width 82 height 23
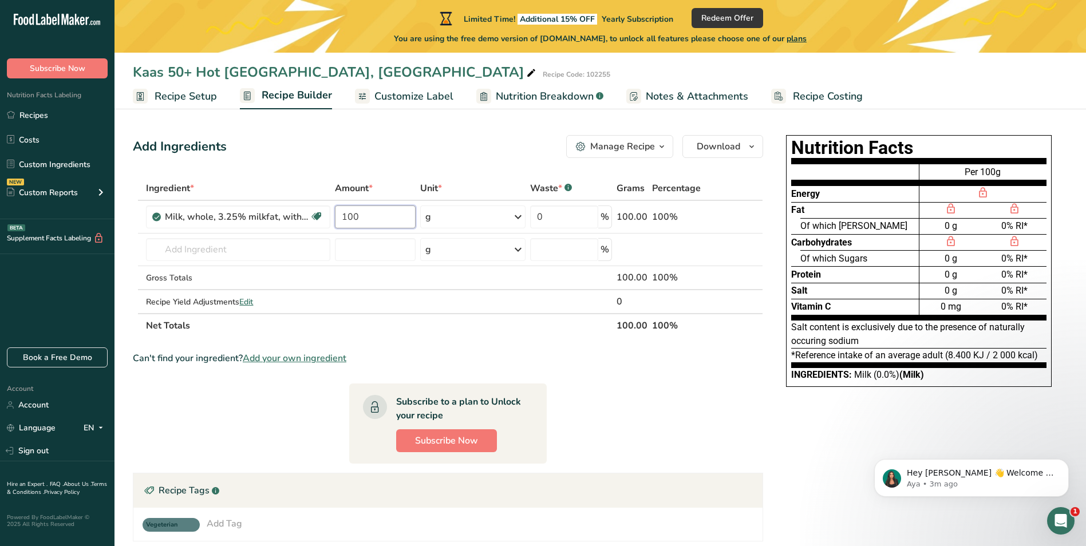
type input "100"
click at [584, 345] on section "Ingredient * Amount * Unit * Waste * .a-a{fill:#347362;}.b-a{fill:#fff;} Grams …" at bounding box center [448, 410] width 630 height 468
click at [741, 215] on icon at bounding box center [739, 217] width 8 height 12
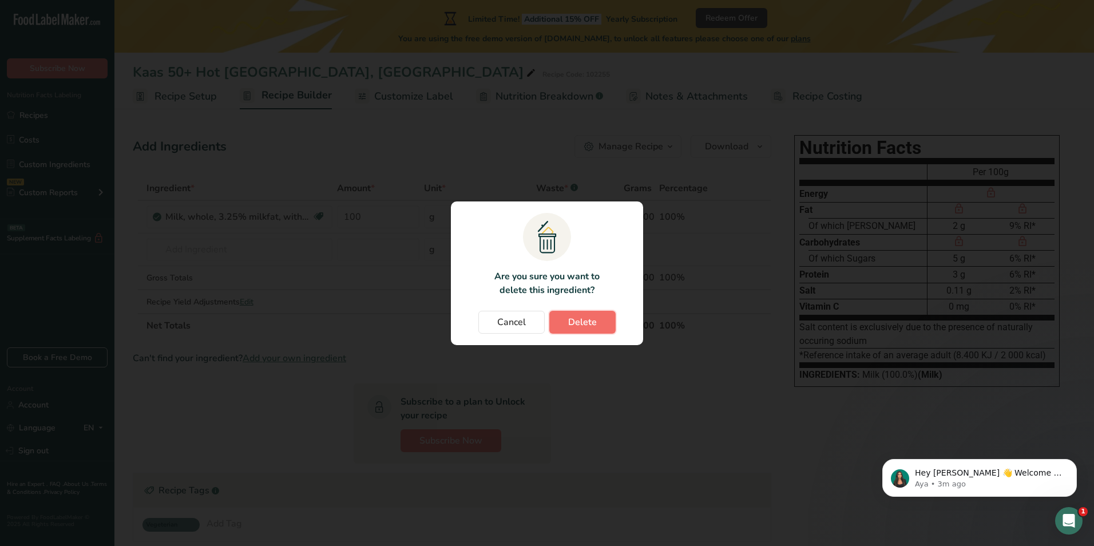
click at [593, 323] on span "Delete" at bounding box center [582, 322] width 29 height 14
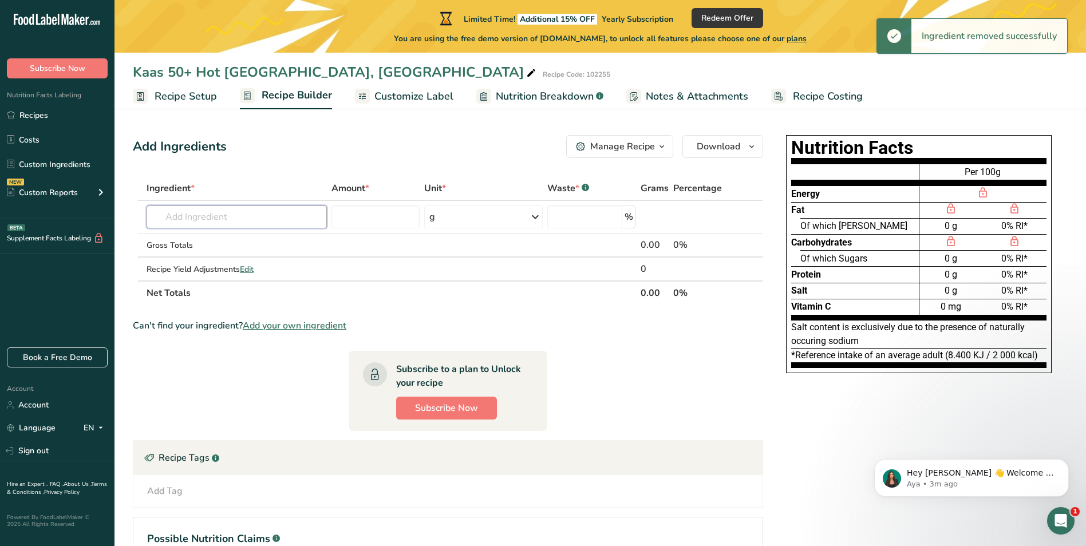
click at [252, 214] on input "text" at bounding box center [237, 216] width 180 height 23
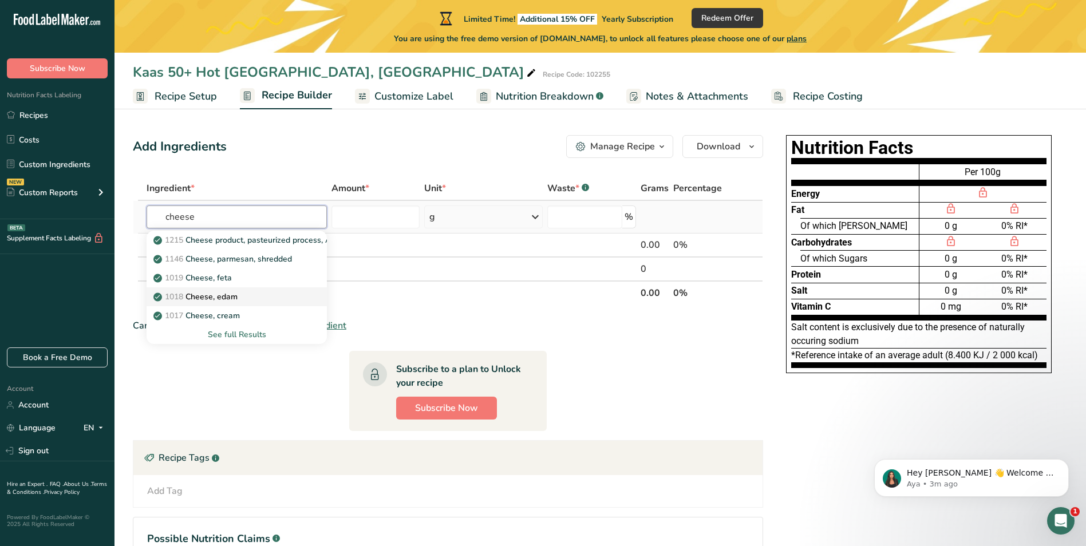
type input "cheese"
click at [250, 296] on div "1018 Cheese, edam" at bounding box center [228, 297] width 144 height 12
type input "Cheese, edam"
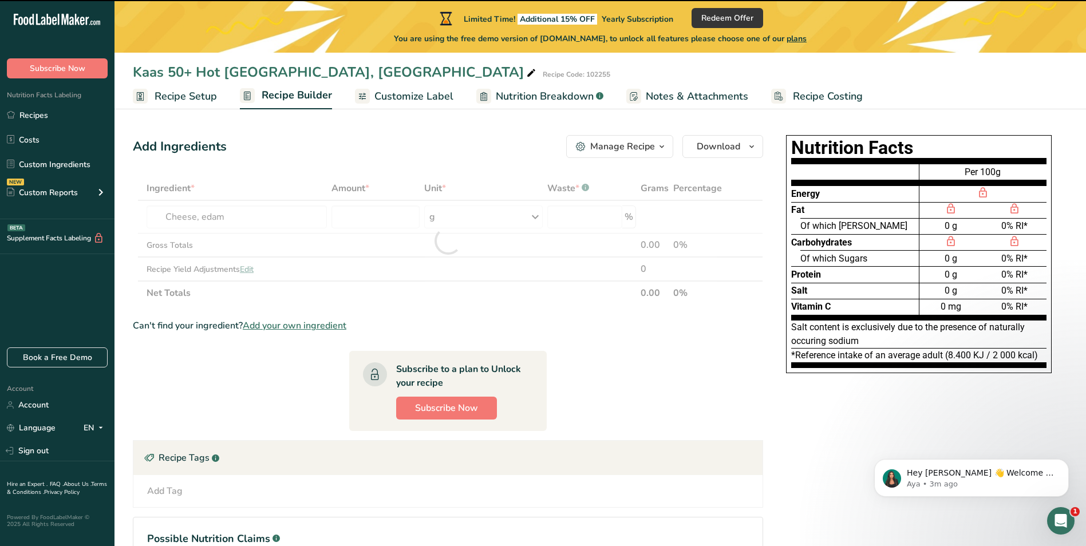
type input "0"
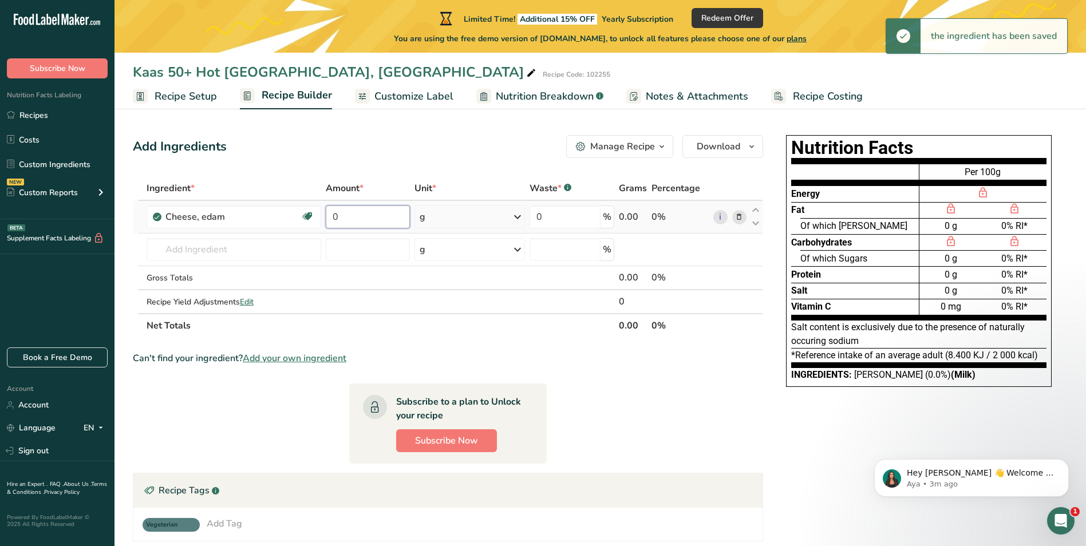
click at [383, 212] on input "0" at bounding box center [368, 216] width 84 height 23
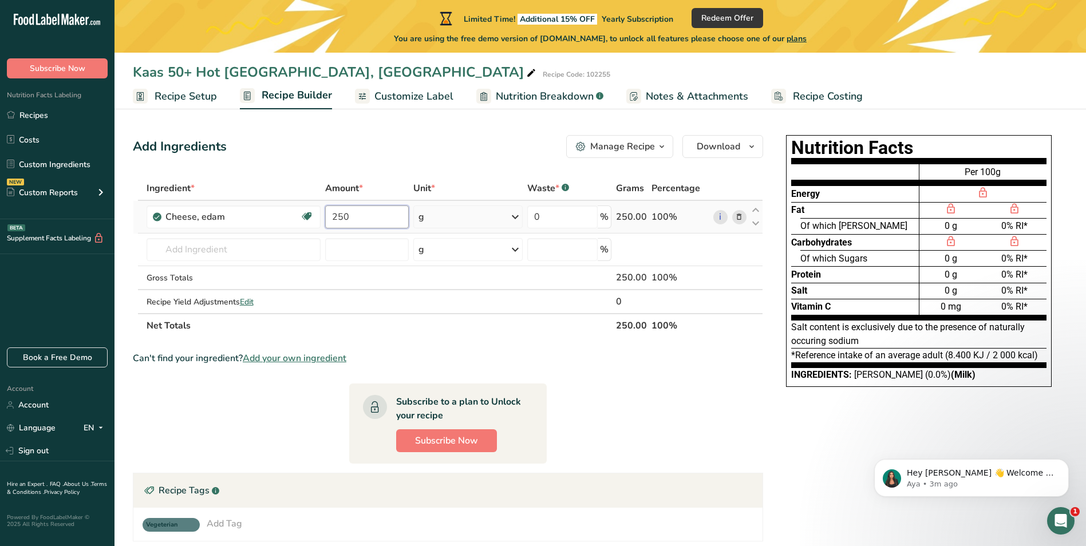
type input "250"
click at [547, 347] on section "Ingredient * Amount * Unit * Waste * .a-a{fill:#347362;}.b-a{fill:#fff;} Grams …" at bounding box center [448, 410] width 630 height 468
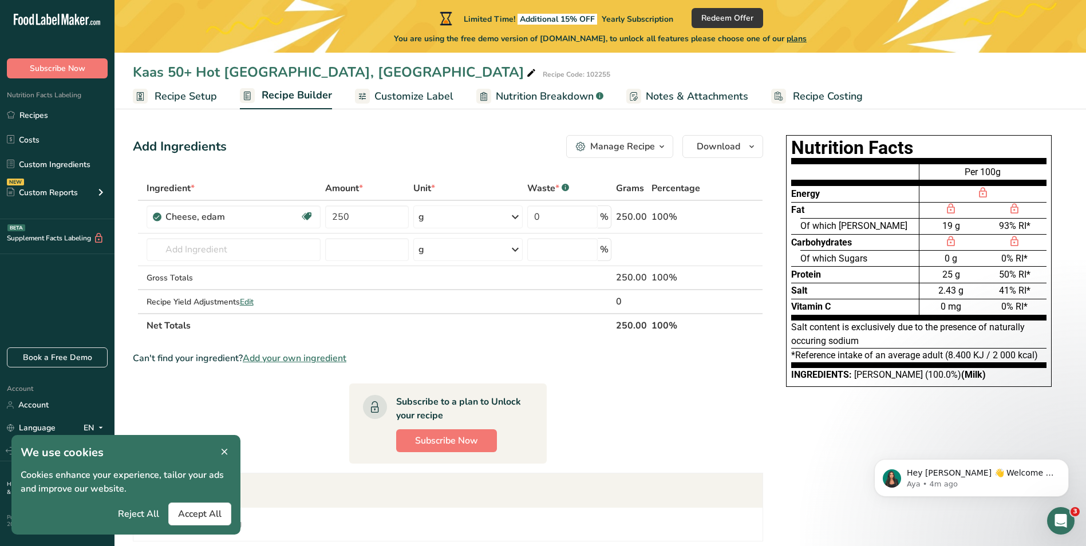
click at [180, 94] on span "Recipe Setup" at bounding box center [186, 96] width 62 height 15
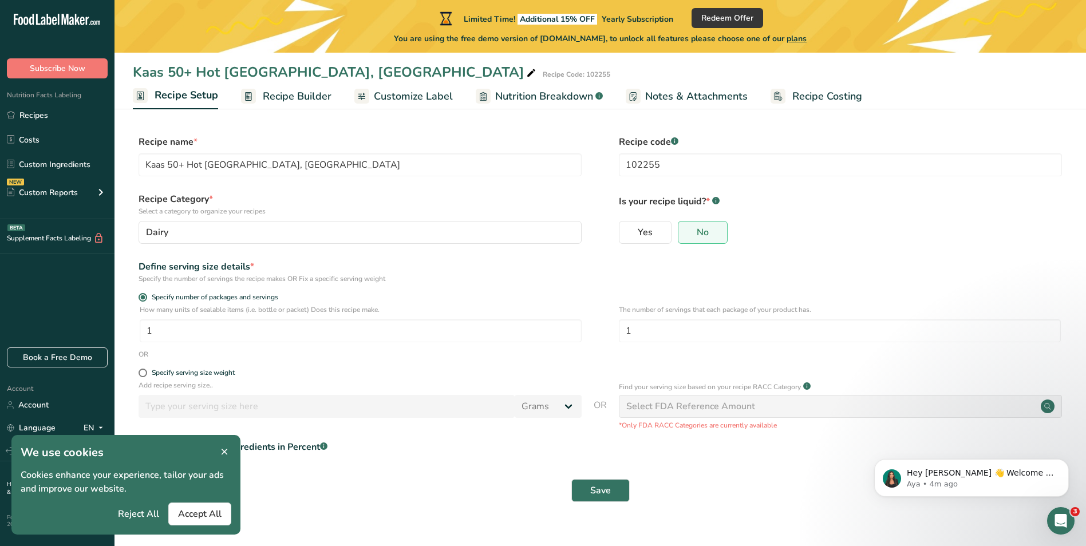
click at [302, 97] on span "Recipe Builder" at bounding box center [297, 96] width 69 height 15
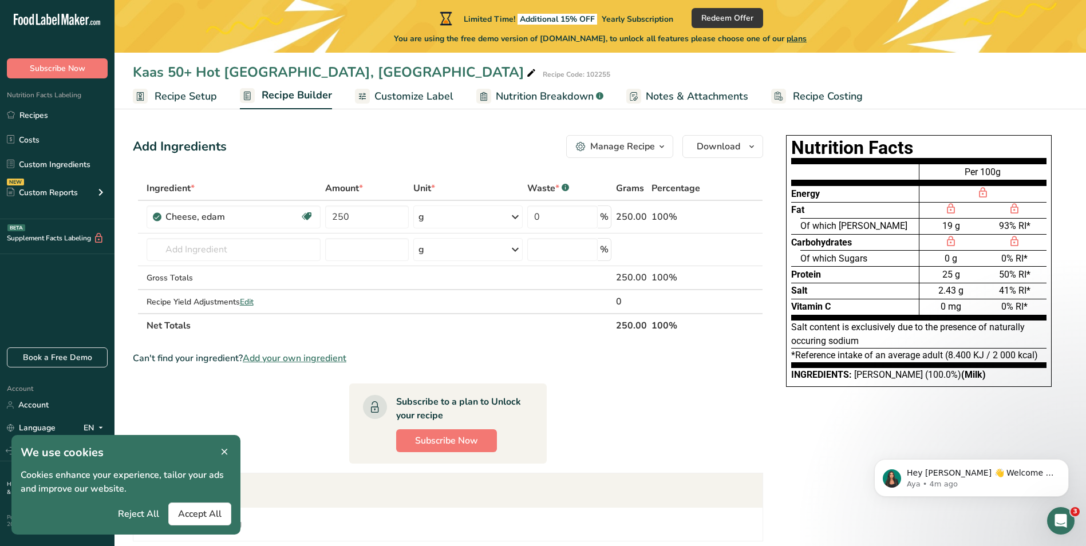
click at [225, 449] on icon at bounding box center [224, 452] width 10 height 16
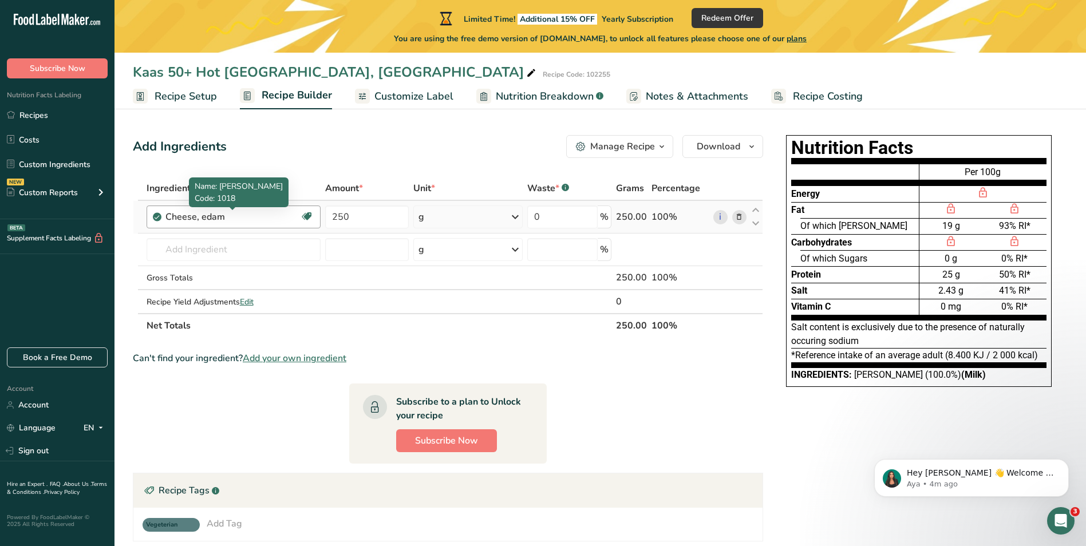
click at [198, 221] on div "Cheese, edam" at bounding box center [232, 217] width 135 height 14
click at [282, 358] on span "Add your own ingredient" at bounding box center [295, 358] width 104 height 14
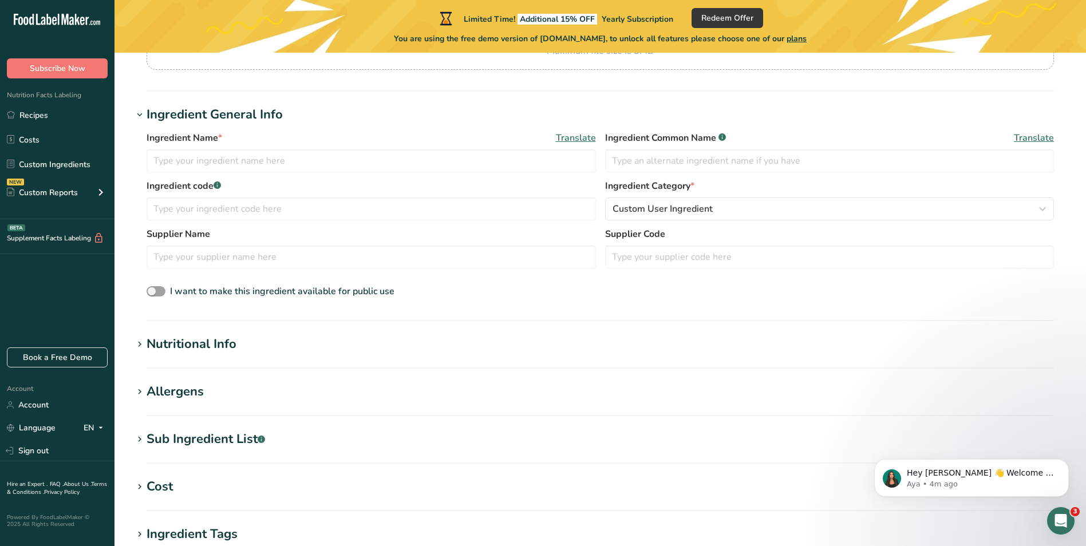
scroll to position [172, 0]
click at [144, 346] on icon at bounding box center [140, 344] width 10 height 16
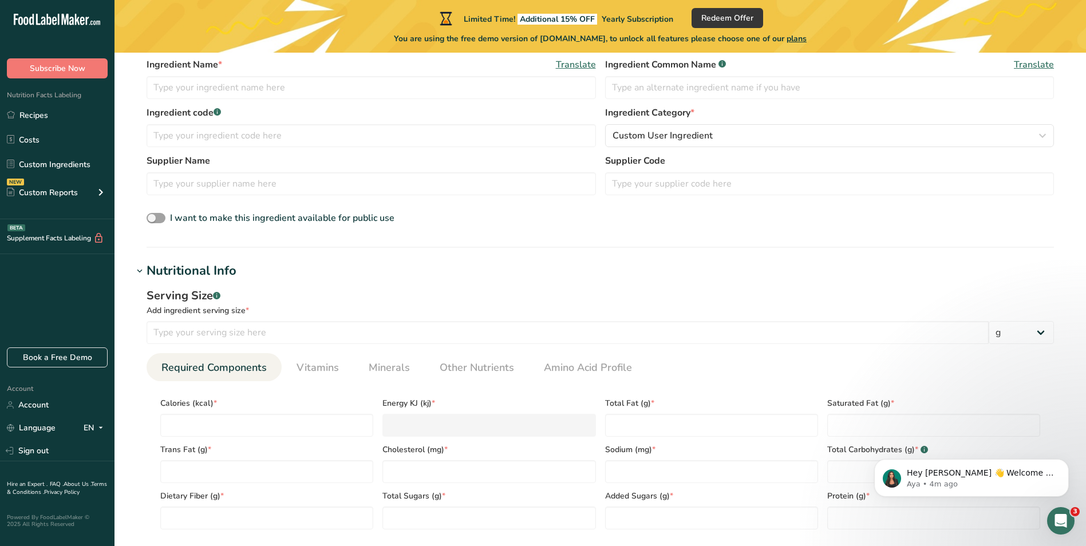
scroll to position [343, 0]
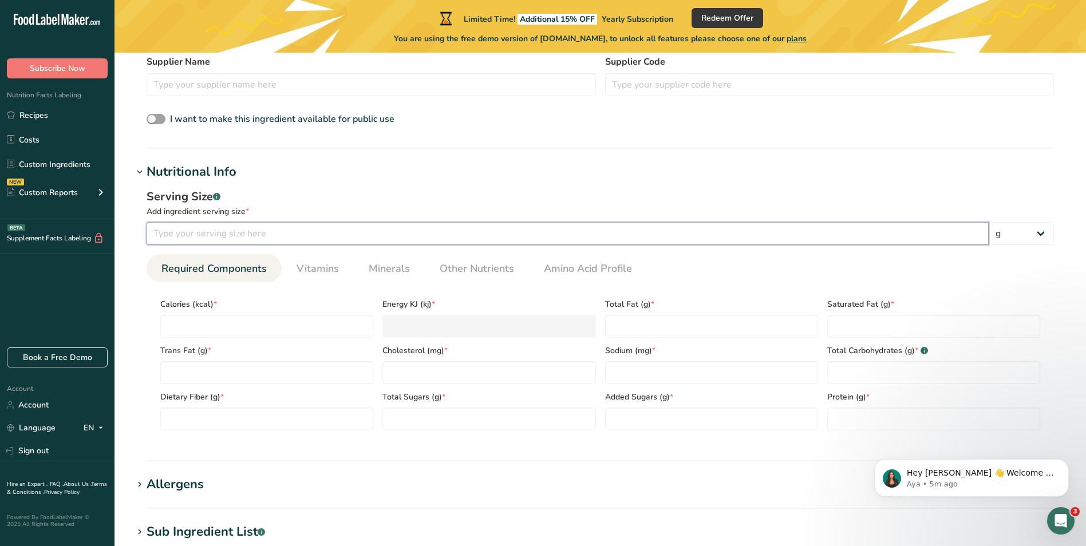
click at [211, 233] on input "number" at bounding box center [568, 233] width 842 height 23
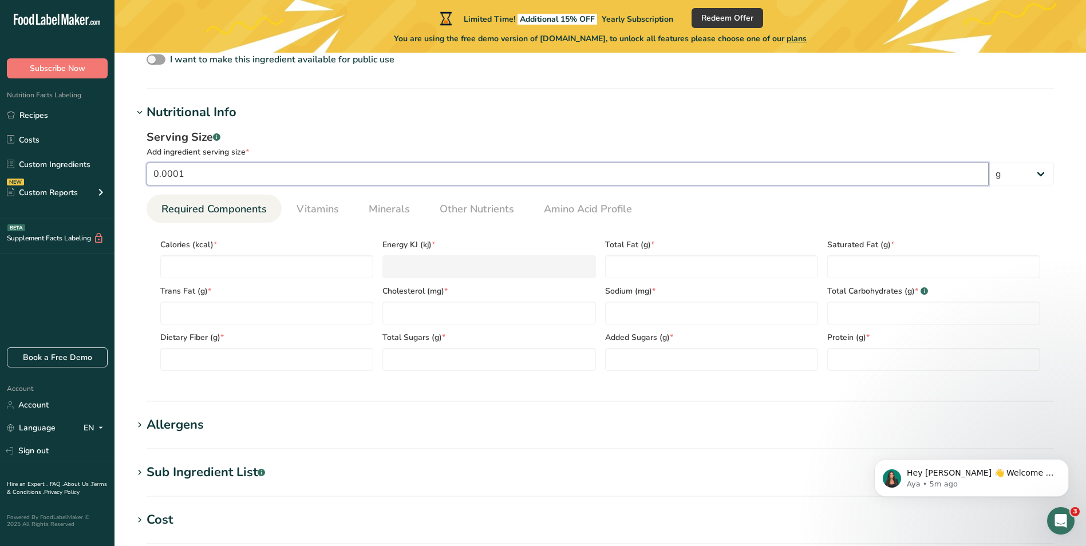
scroll to position [401, 0]
click at [219, 175] on input "0.0001" at bounding box center [568, 176] width 842 height 23
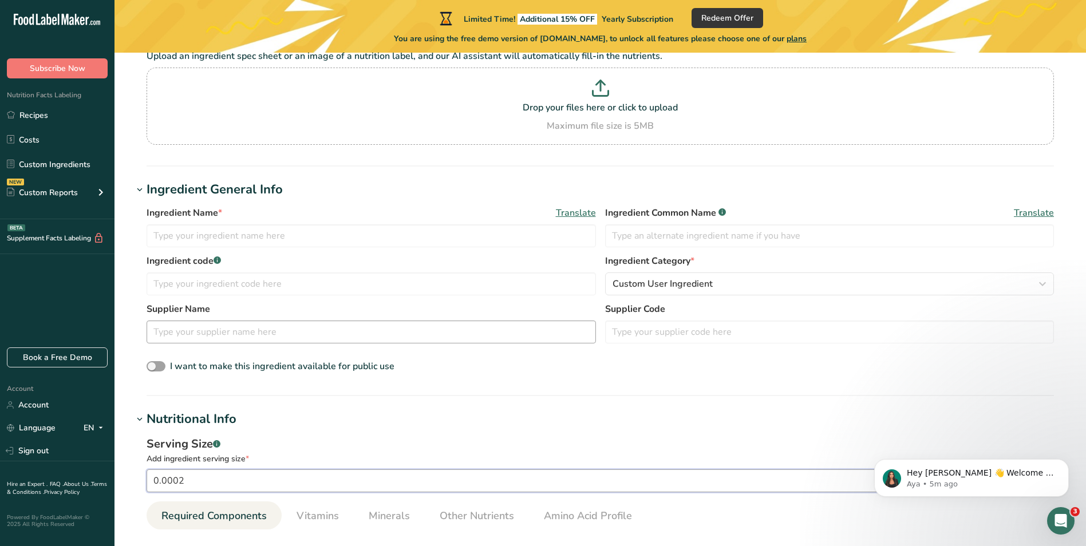
scroll to position [0, 0]
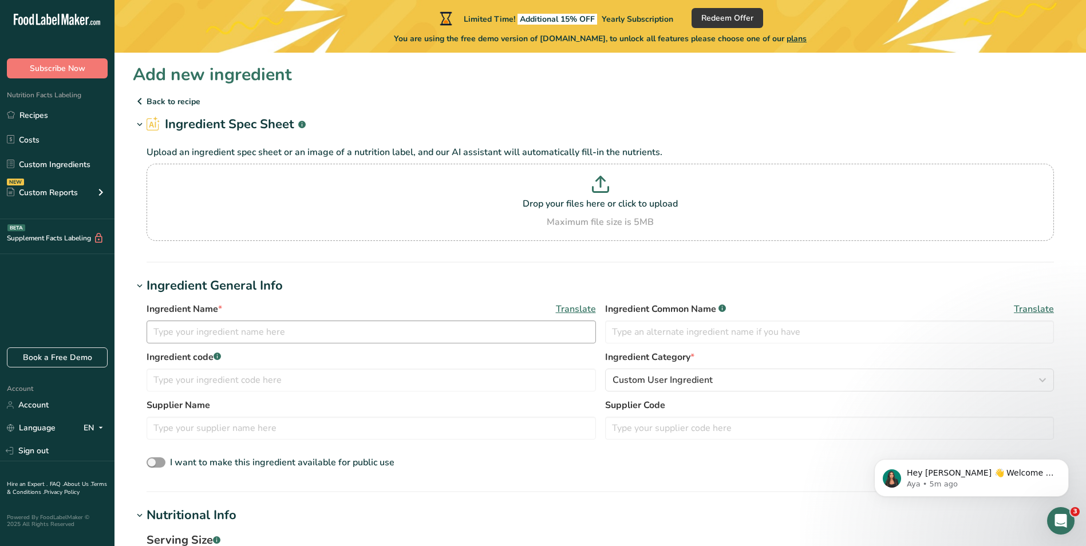
type input "0.0002"
click at [220, 329] on input "text" at bounding box center [371, 332] width 449 height 23
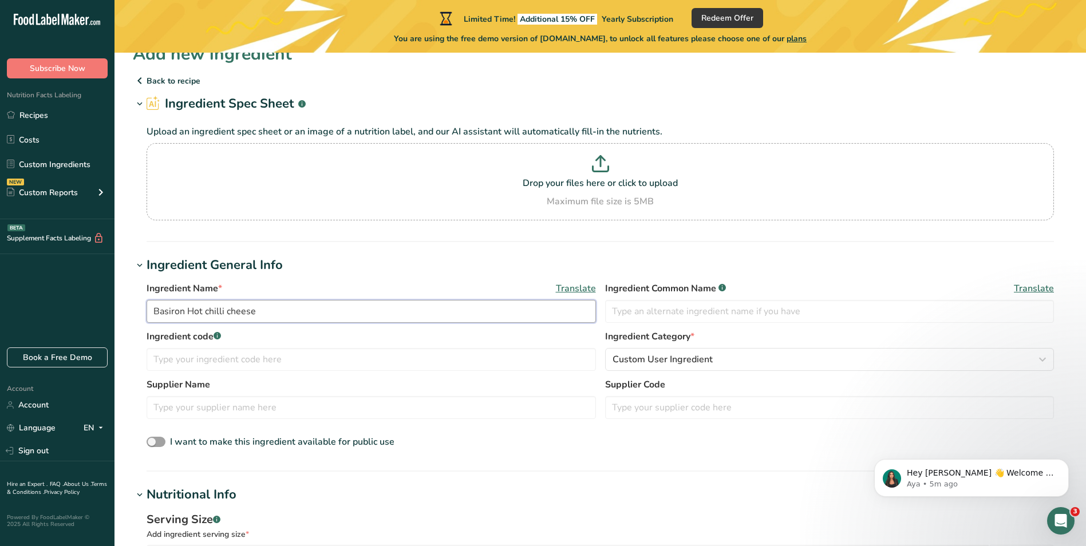
scroll to position [57, 0]
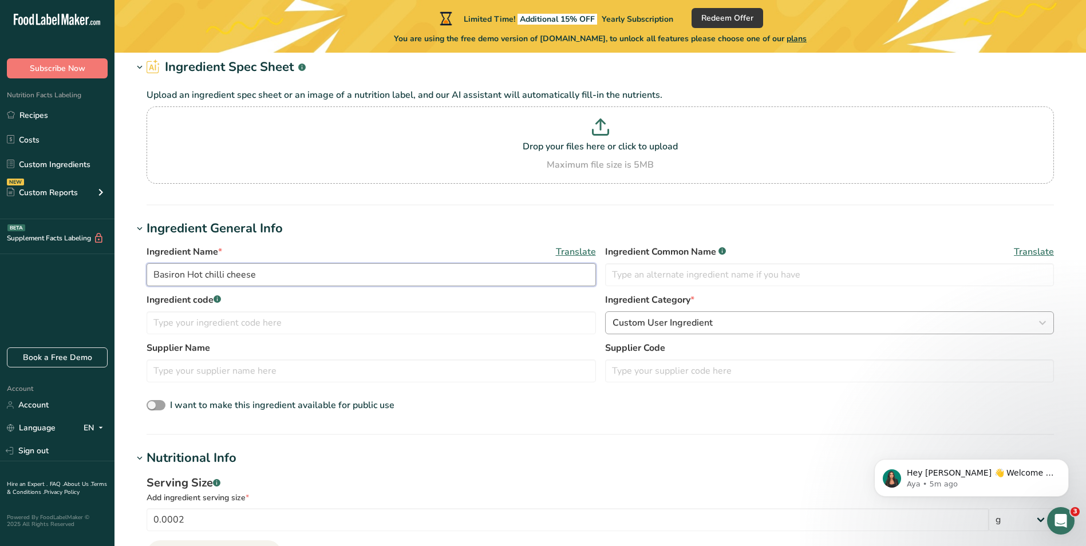
type input "Basiron Hot chilli cheese"
click at [656, 322] on span "Custom User Ingredient" at bounding box center [662, 323] width 100 height 14
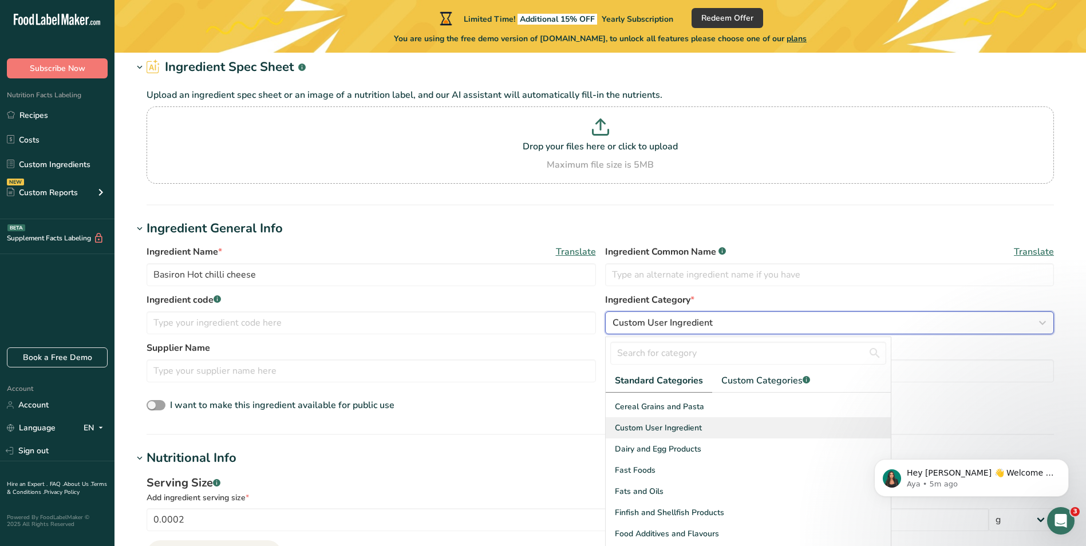
scroll to position [172, 0]
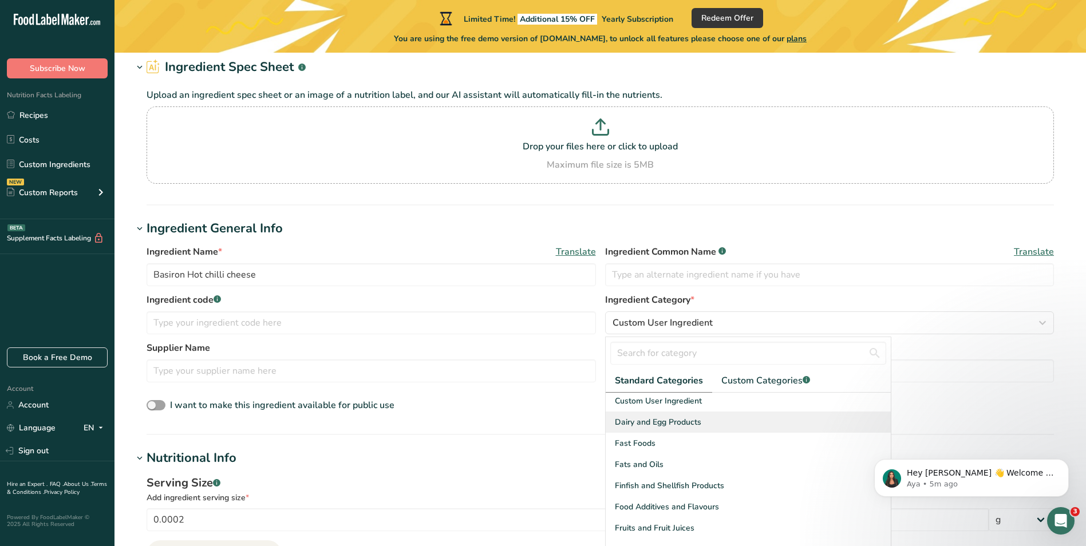
click at [704, 426] on div "Dairy and Egg Products" at bounding box center [748, 422] width 285 height 21
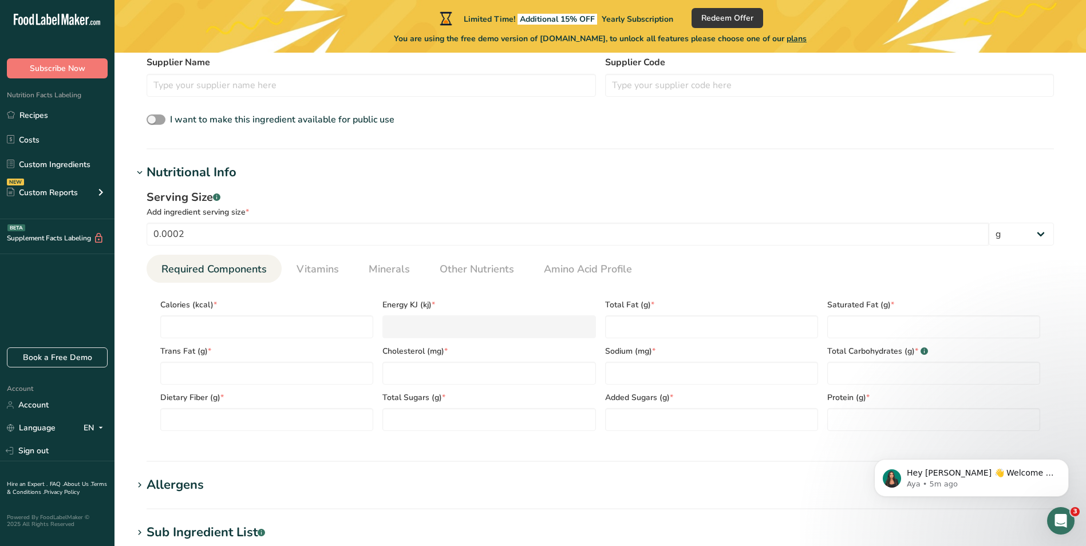
scroll to position [343, 0]
click at [258, 329] on input "number" at bounding box center [266, 326] width 213 height 23
type input "1"
type KJ "4.2"
type input "10"
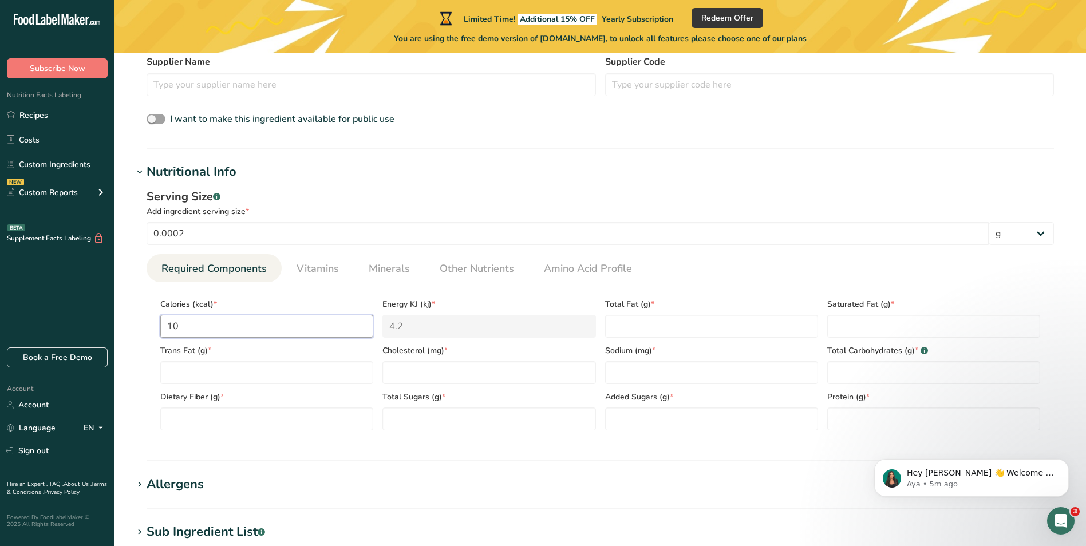
type KJ "41.8"
type input "100"
type KJ "418.4"
type input "1000"
type KJ "4184"
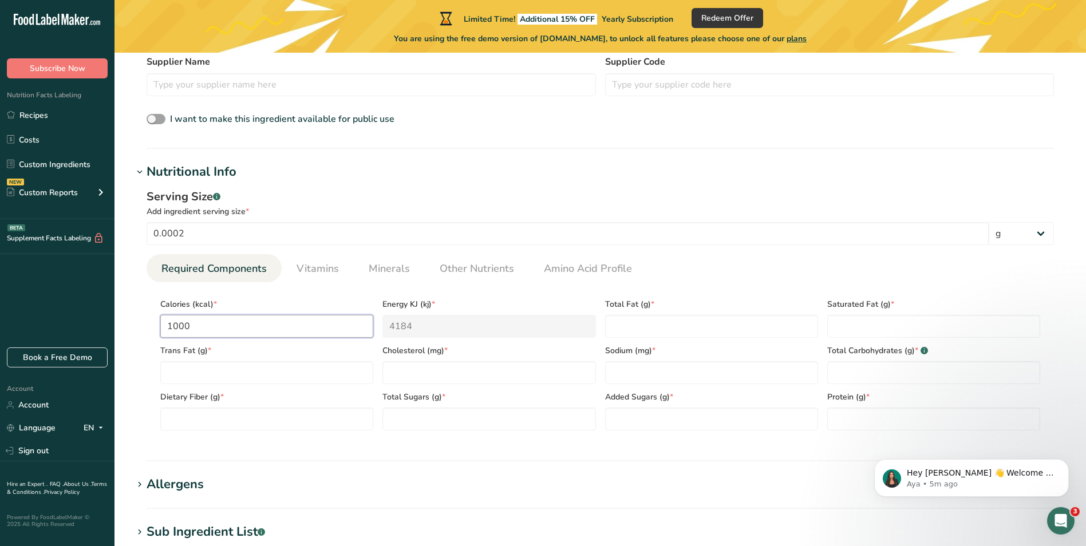
type input "1000"
click at [582, 332] on div "Calories (kcal) * 1000 Energy KJ (kj) * 4184 Total Fat (g) * 23 Saturated Fat (…" at bounding box center [600, 360] width 889 height 139
type Fat "35"
click at [864, 335] on Fat "number" at bounding box center [933, 326] width 213 height 23
click at [188, 322] on input "1000" at bounding box center [266, 326] width 213 height 23
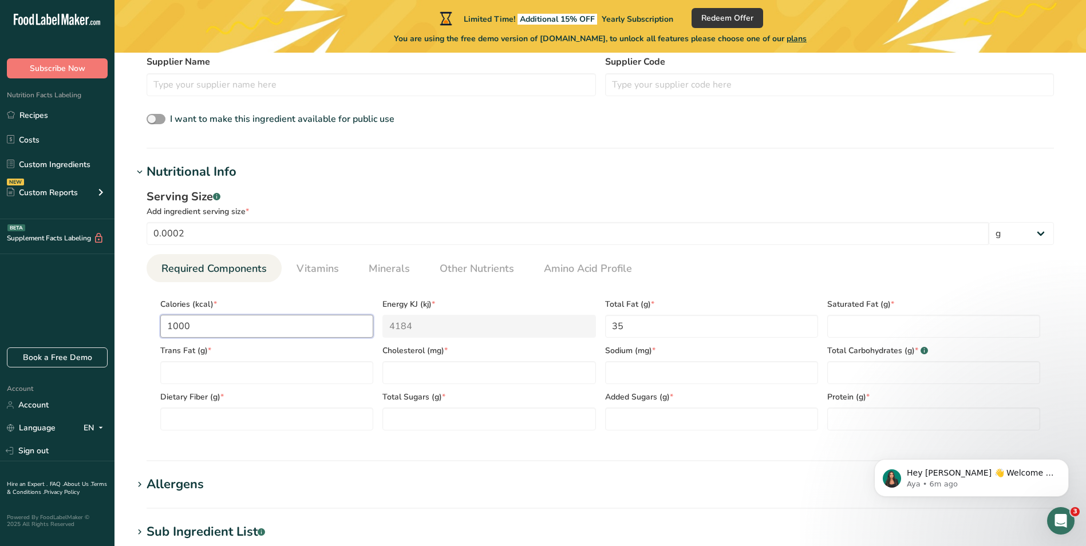
click at [188, 322] on input "1000" at bounding box center [266, 326] width 213 height 23
type input "5"
type KJ "20.9"
type input "50"
type KJ "209.2"
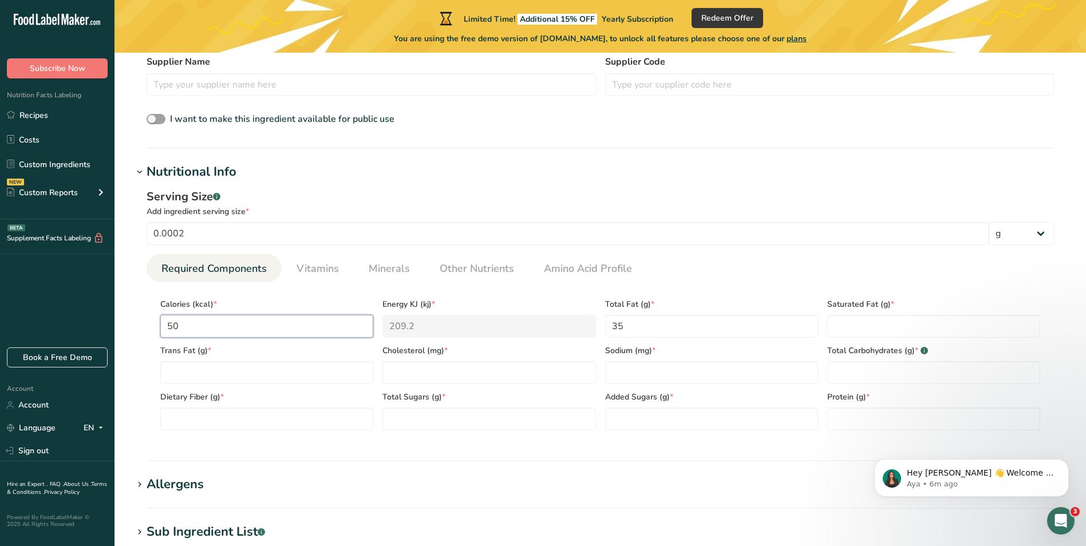
type input "5"
type KJ "20.9"
type input "520"
type KJ "2175.7"
type input "520"
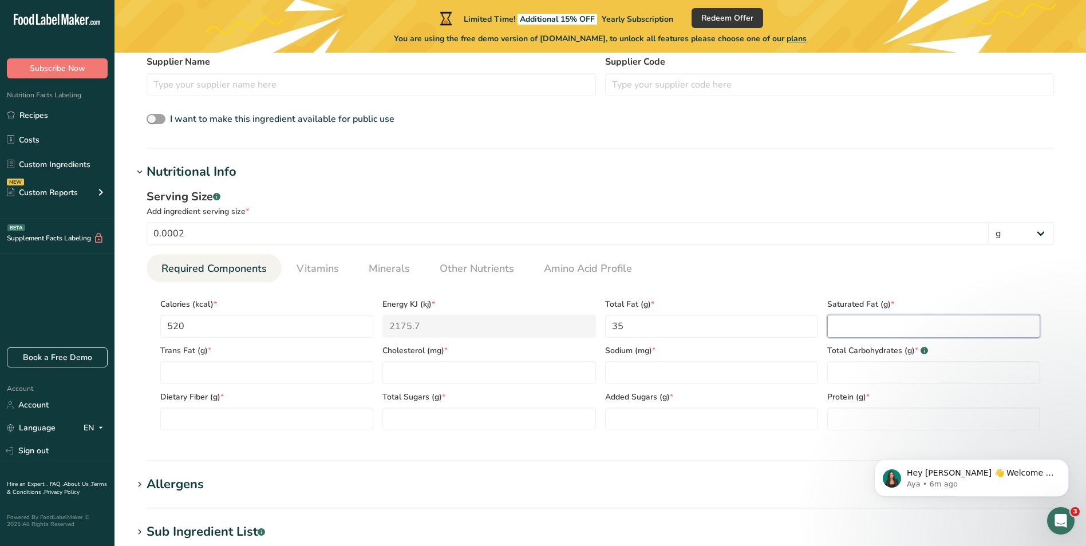
click at [897, 332] on Fat "number" at bounding box center [933, 326] width 213 height 23
type Fat "21"
click at [227, 375] on Fat "number" at bounding box center [266, 372] width 213 height 23
type Fat "0"
type Fat "0.6"
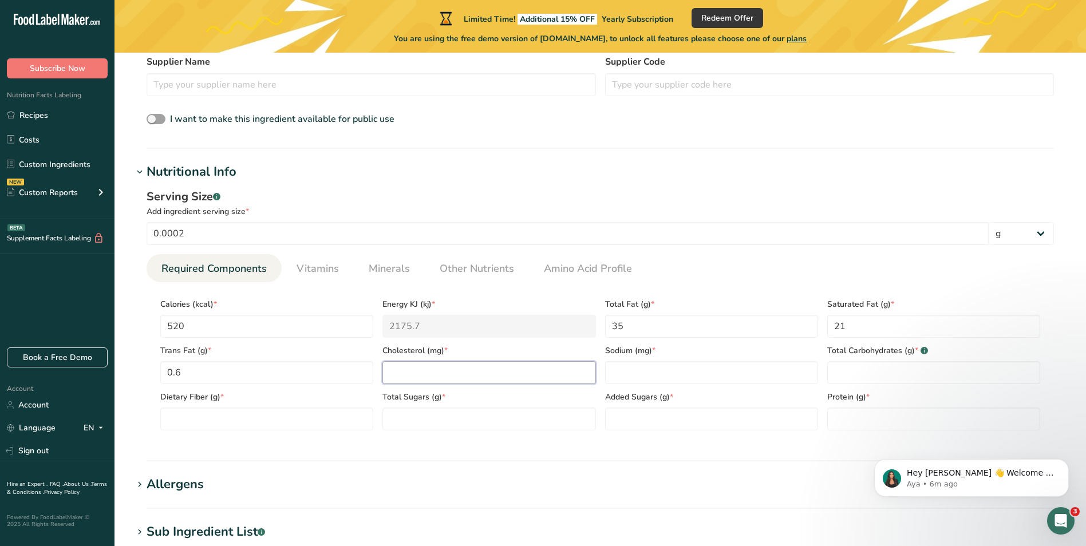
click at [434, 371] on input "number" at bounding box center [488, 372] width 213 height 23
type input "75"
click at [660, 376] on input "number" at bounding box center [711, 372] width 213 height 23
type input "800"
click at [889, 368] on Carbohydrates "number" at bounding box center [933, 372] width 213 height 23
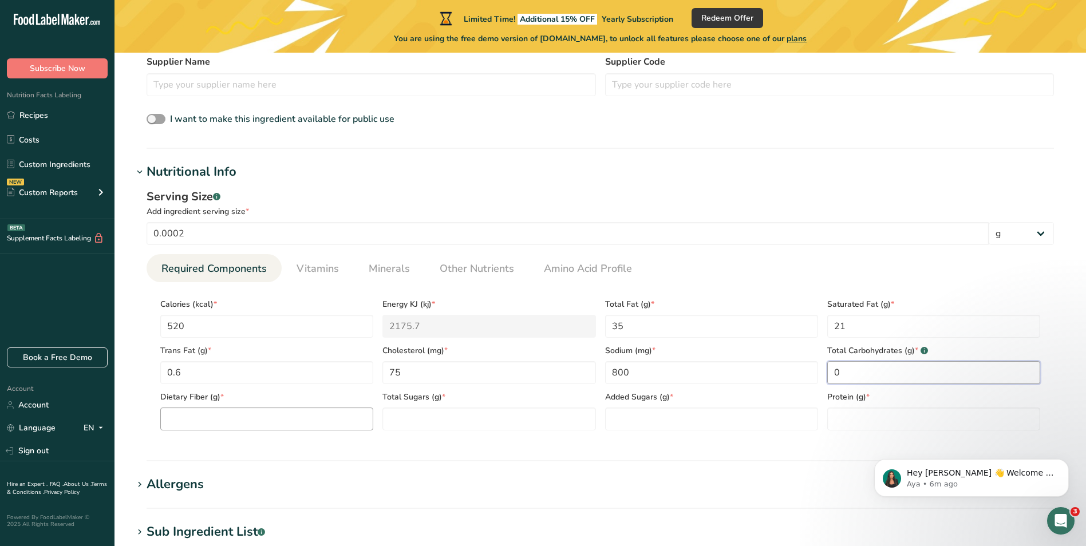
type Carbohydrates "0"
click at [303, 420] on Fiber "number" at bounding box center [266, 419] width 213 height 23
type Fiber "0"
click at [437, 414] on Sugars "number" at bounding box center [488, 419] width 213 height 23
type Sugars "0"
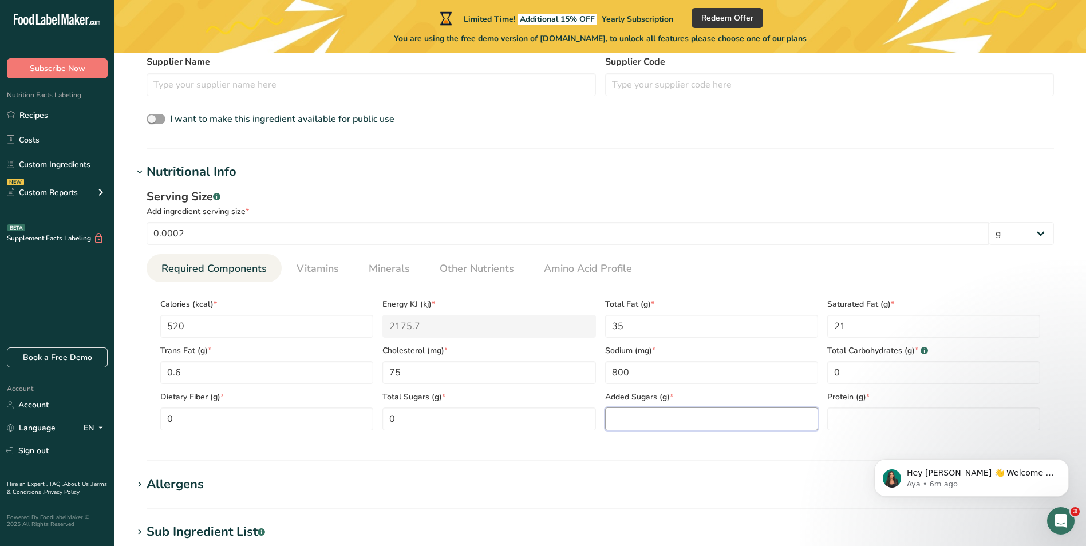
click at [645, 426] on Sugars "number" at bounding box center [711, 419] width 213 height 23
type Sugars "0"
click at [900, 418] on input "number" at bounding box center [933, 419] width 213 height 23
type input "24"
click at [517, 458] on section "Nutritional Info Serving Size .a-a{fill:#347362;}.b-a{fill:#fff;} Add ingredien…" at bounding box center [600, 312] width 935 height 299
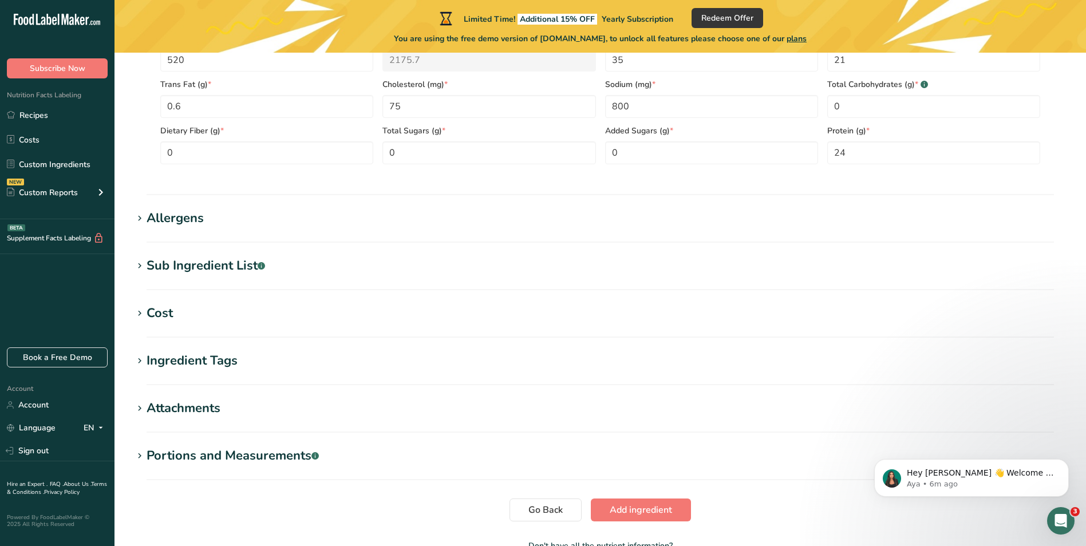
scroll to position [630, 0]
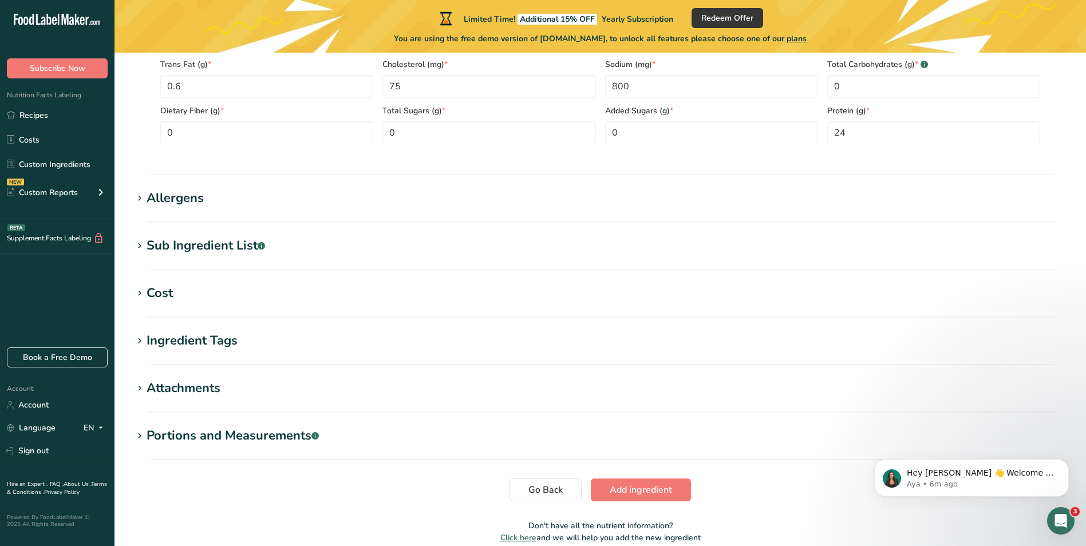
click at [139, 200] on icon at bounding box center [140, 199] width 10 height 16
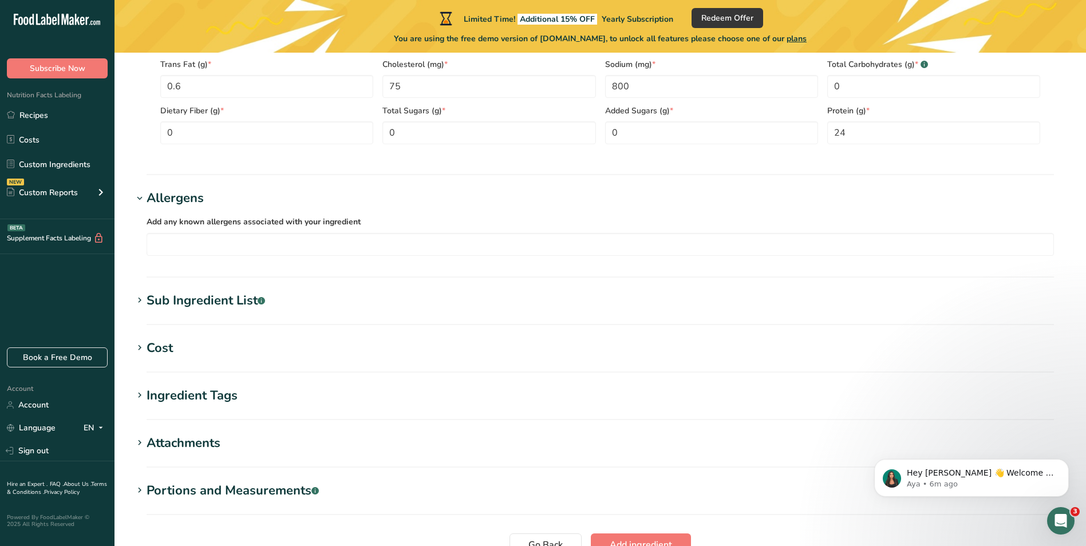
click at [139, 200] on icon at bounding box center [140, 199] width 10 height 16
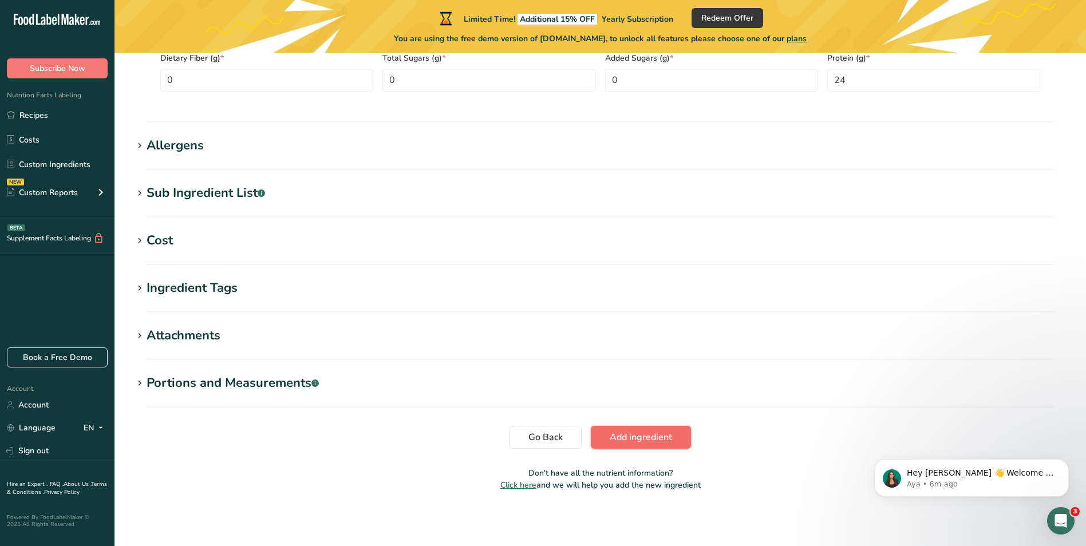
click at [656, 433] on span "Add ingredient" at bounding box center [641, 437] width 62 height 14
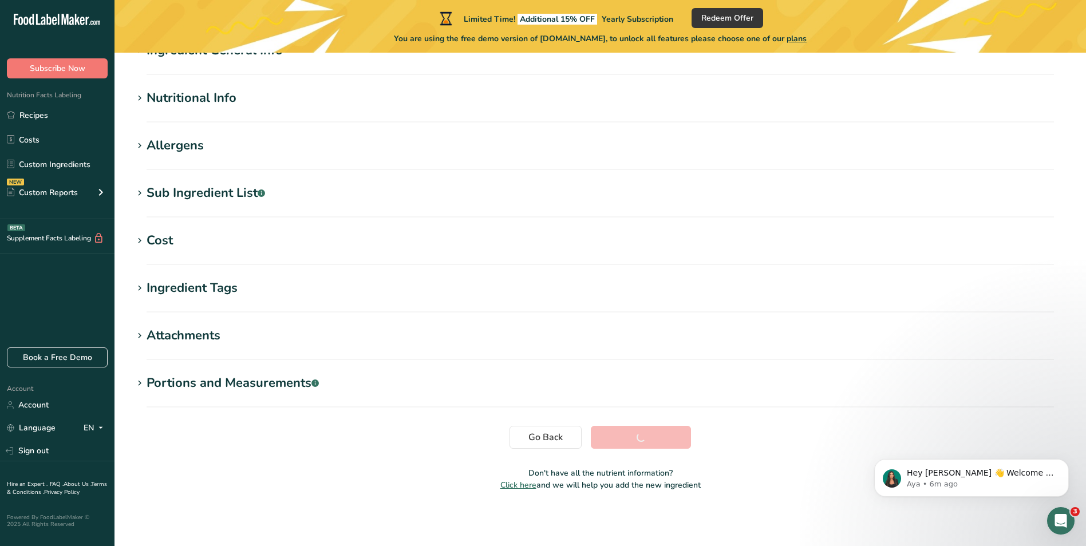
scroll to position [121, 0]
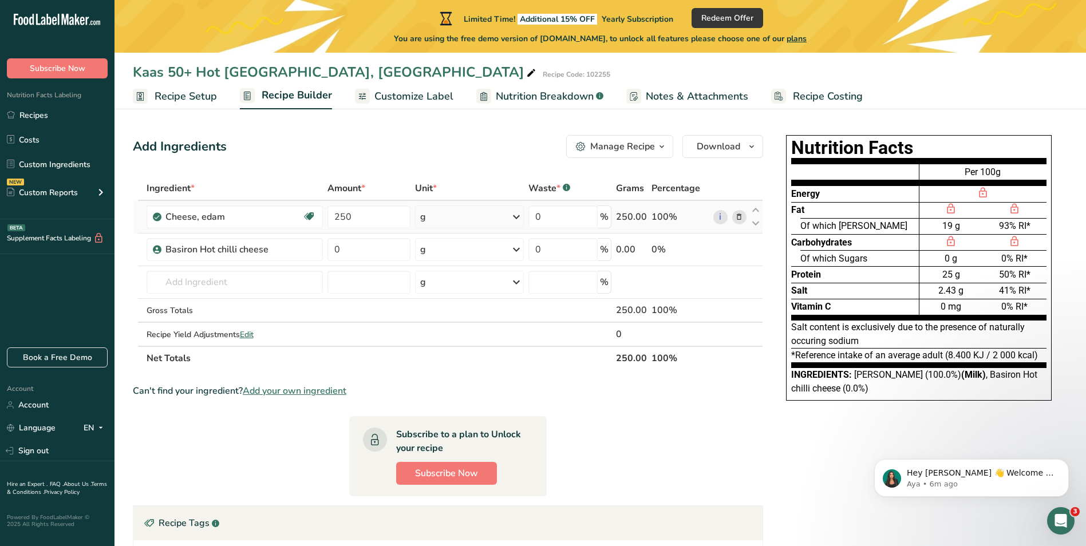
click at [739, 219] on icon at bounding box center [739, 217] width 8 height 12
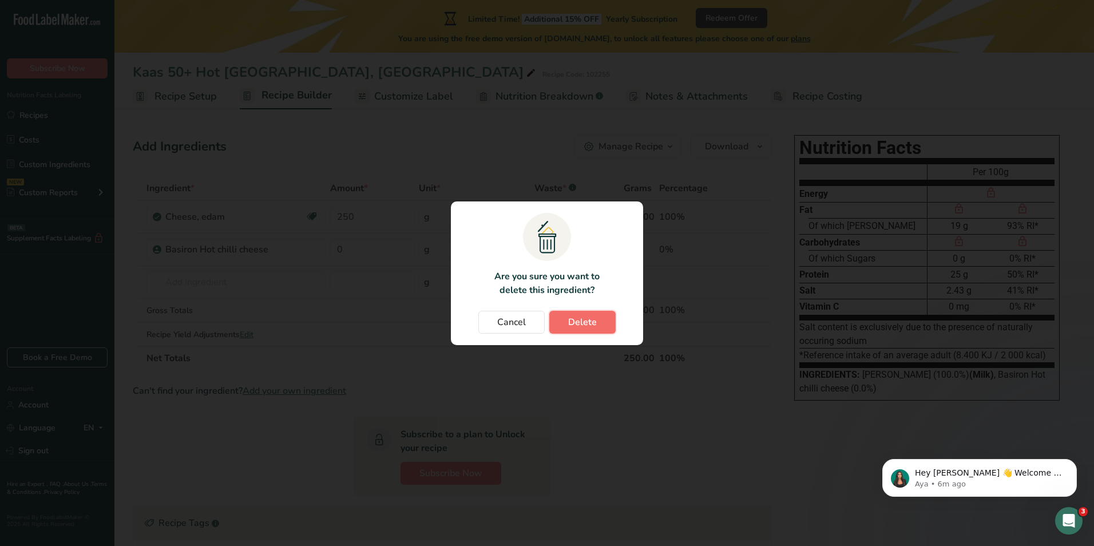
click at [572, 319] on span "Delete" at bounding box center [582, 322] width 29 height 14
type input "0"
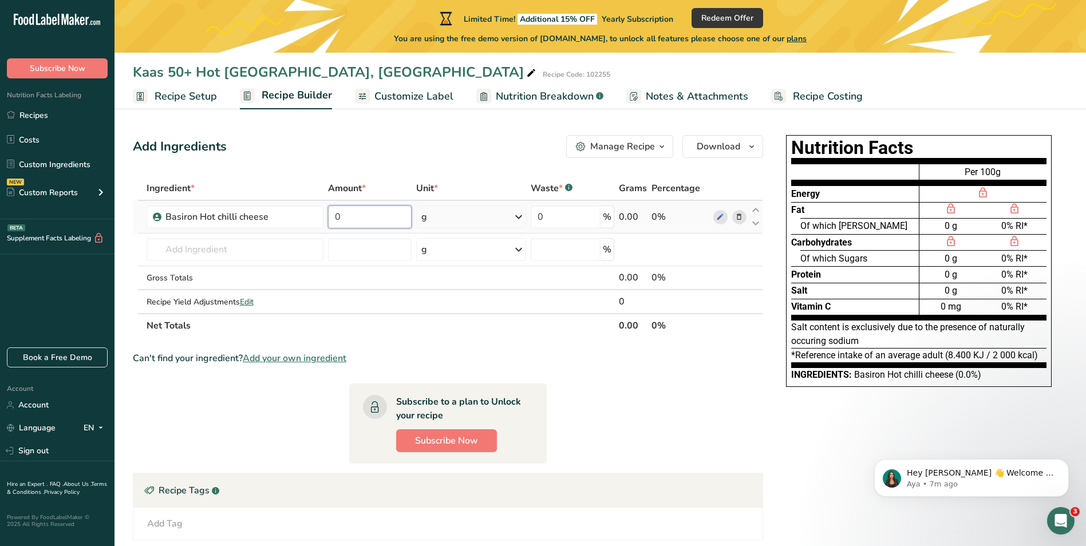
click at [363, 216] on input "0" at bounding box center [370, 216] width 84 height 23
drag, startPoint x: 369, startPoint y: 212, endPoint x: 294, endPoint y: 212, distance: 75.0
click at [294, 212] on tr "Basiron Hot chilli cheese 250 g Weight Units g kg mg See more Volume Units l Vo…" at bounding box center [447, 217] width 629 height 33
click at [646, 410] on section "Ingredient * Amount * Unit * Waste * .a-a{fill:#347362;}.b-a{fill:#fff;} Grams …" at bounding box center [448, 409] width 630 height 466
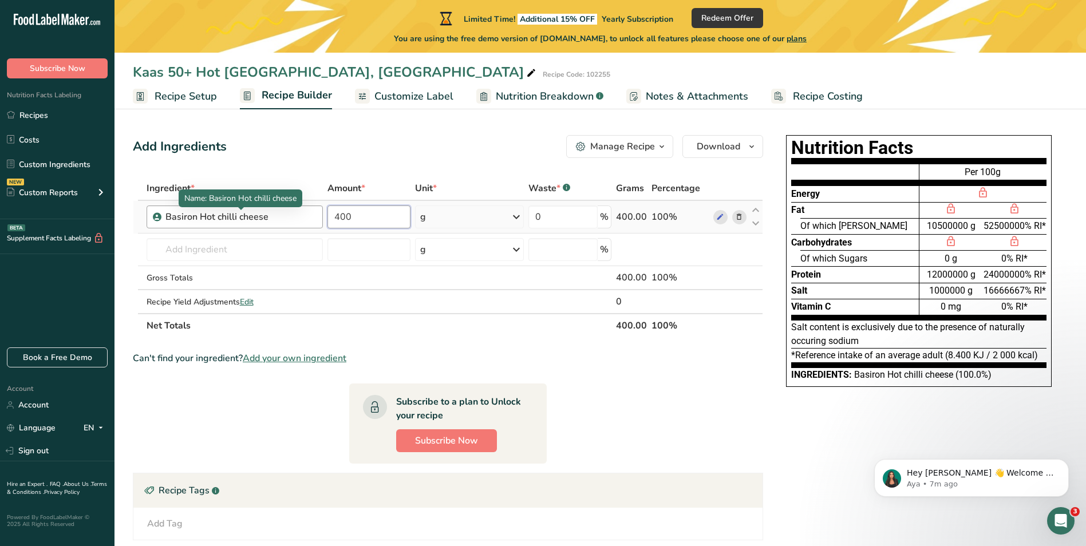
drag, startPoint x: 365, startPoint y: 213, endPoint x: 284, endPoint y: 223, distance: 81.3
click at [284, 223] on tr "Basiron Hot chilli cheese 400 g Weight Units g kg mg See more Volume Units l Vo…" at bounding box center [447, 217] width 629 height 33
type input "100"
click at [615, 391] on section "Ingredient * Amount * Unit * Waste * .a-a{fill:#347362;}.b-a{fill:#fff;} Grams …" at bounding box center [448, 409] width 630 height 466
click at [521, 220] on icon at bounding box center [516, 217] width 14 height 21
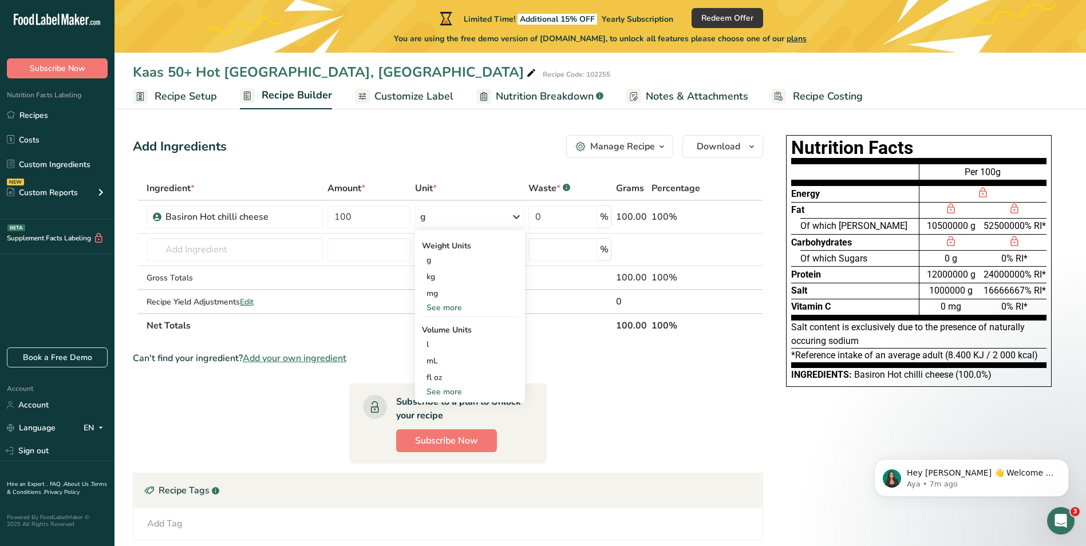
click at [685, 424] on section "Ingredient * Amount * Unit * Waste * .a-a{fill:#347362;}.b-a{fill:#fff;} Grams …" at bounding box center [448, 409] width 630 height 466
drag, startPoint x: 928, startPoint y: 277, endPoint x: 950, endPoint y: 278, distance: 22.3
click at [950, 278] on div "12000000 g" at bounding box center [951, 274] width 64 height 16
click at [682, 403] on section "Ingredient * Amount * Unit * Waste * .a-a{fill:#347362;}.b-a{fill:#fff;} Grams …" at bounding box center [448, 409] width 630 height 466
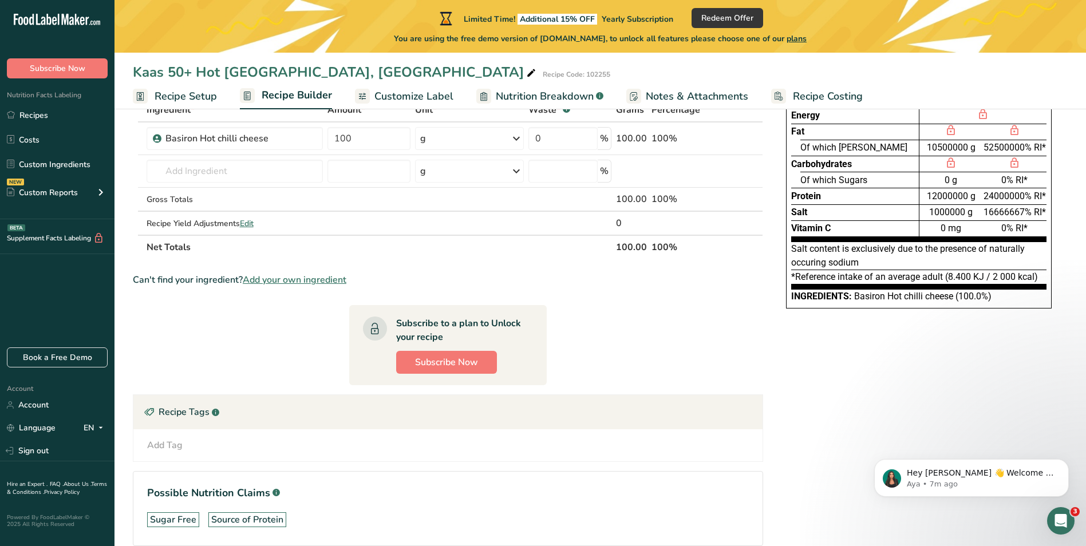
scroll to position [19, 0]
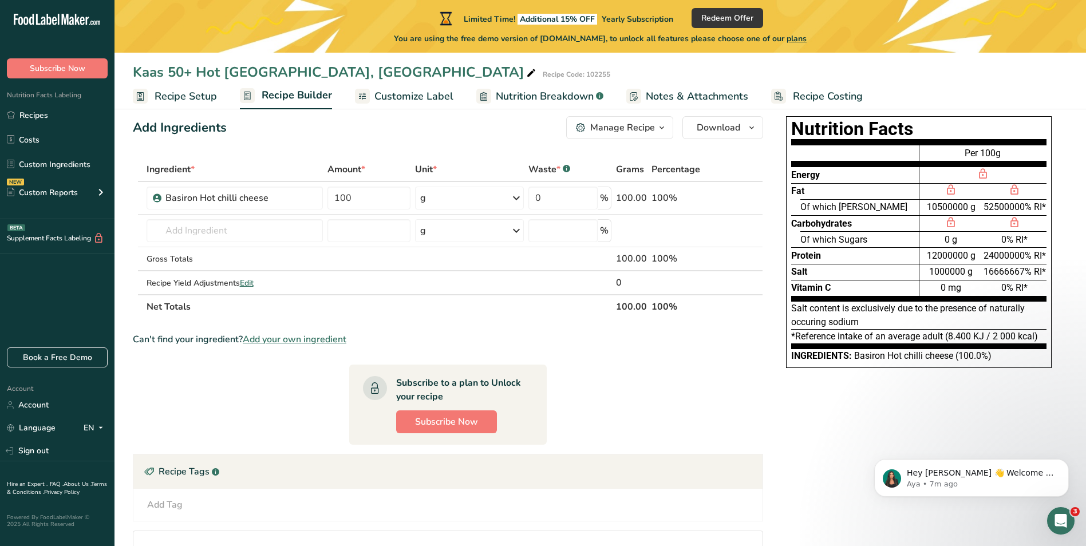
click at [177, 93] on span "Recipe Setup" at bounding box center [186, 96] width 62 height 15
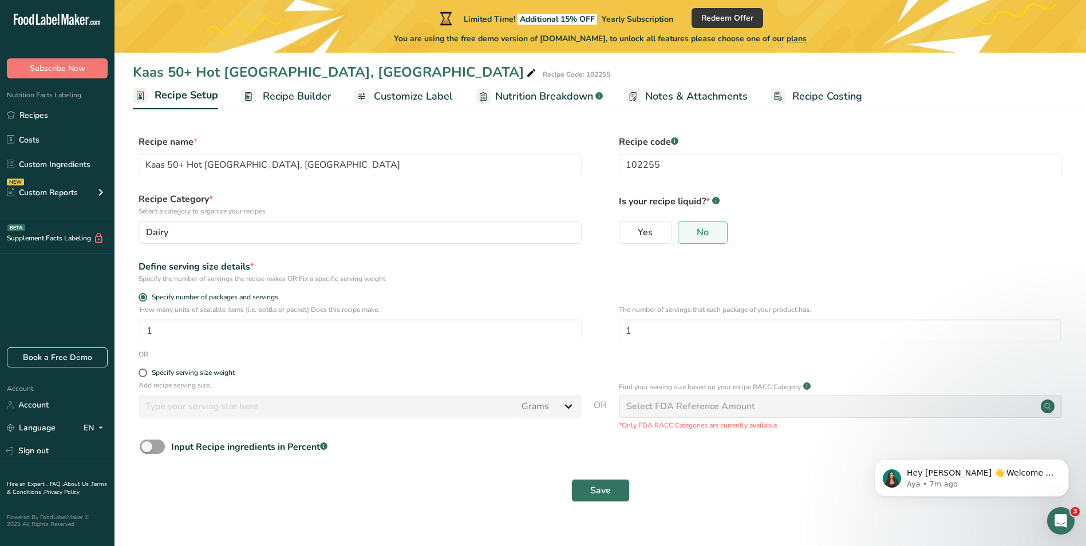
click at [283, 104] on span "Recipe Builder" at bounding box center [297, 96] width 69 height 15
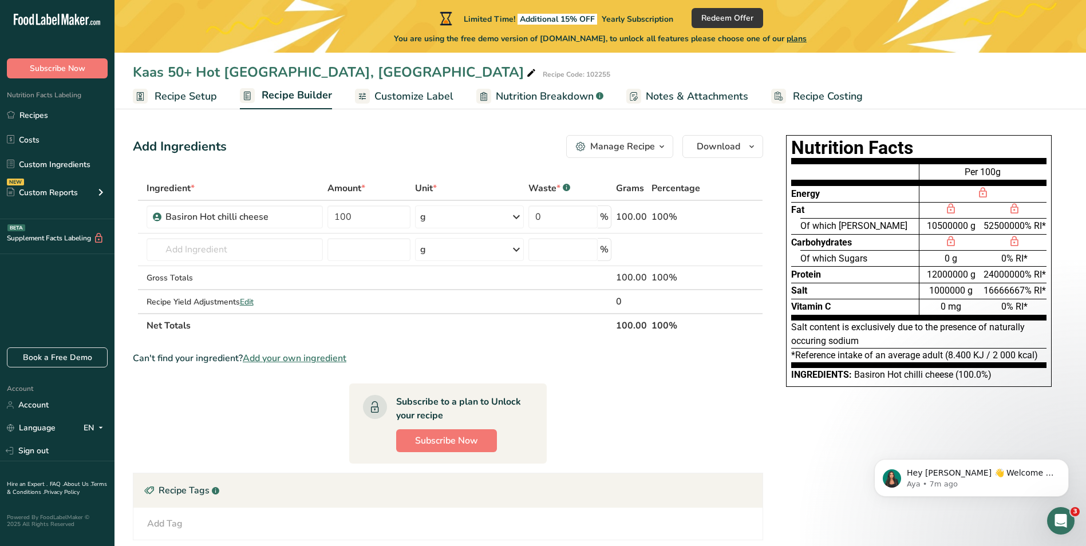
drag, startPoint x: 936, startPoint y: 224, endPoint x: 976, endPoint y: 305, distance: 90.4
click at [976, 305] on div "Per 100g 10500000 g 52500000% RI* 0 g 0% RI* 12000000 g 24000000% RI* 1000000 g…" at bounding box center [983, 239] width 128 height 163
drag, startPoint x: 976, startPoint y: 305, endPoint x: 959, endPoint y: 306, distance: 17.8
click at [959, 306] on div "0 mg" at bounding box center [951, 307] width 64 height 16
drag, startPoint x: 825, startPoint y: 327, endPoint x: 946, endPoint y: 327, distance: 121.3
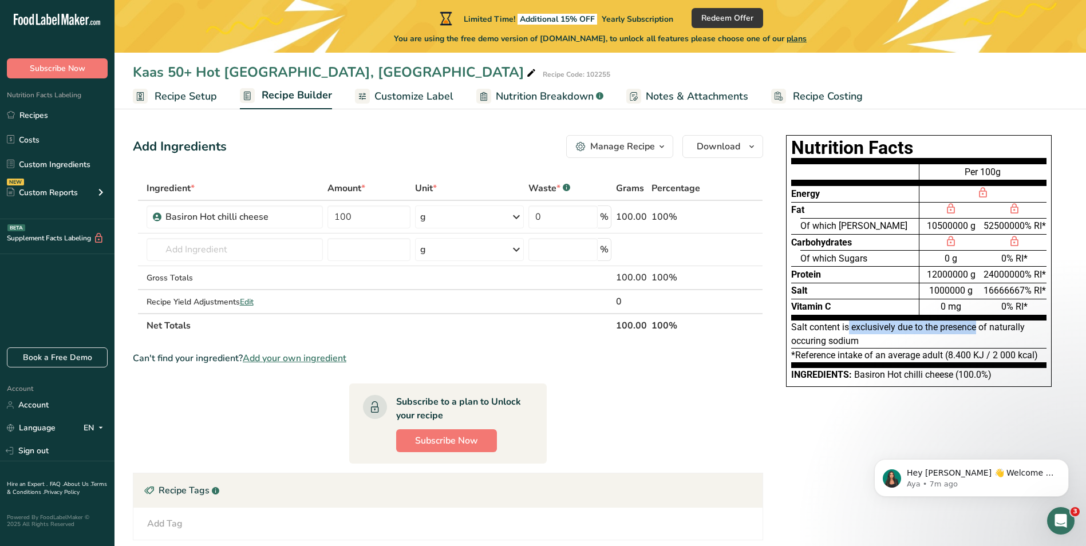
click at [946, 327] on div "Salt content is exclusively due to the presence of naturally occuring sodium" at bounding box center [918, 335] width 255 height 28
drag, startPoint x: 946, startPoint y: 327, endPoint x: 889, endPoint y: 345, distance: 59.4
click at [887, 335] on div "Salt content is exclusively due to the presence of naturally occuring sodium" at bounding box center [918, 335] width 255 height 28
drag, startPoint x: 864, startPoint y: 339, endPoint x: 807, endPoint y: 321, distance: 59.9
click at [807, 321] on div "Salt content is exclusively due to the presence of naturally occuring sodium" at bounding box center [918, 335] width 255 height 28
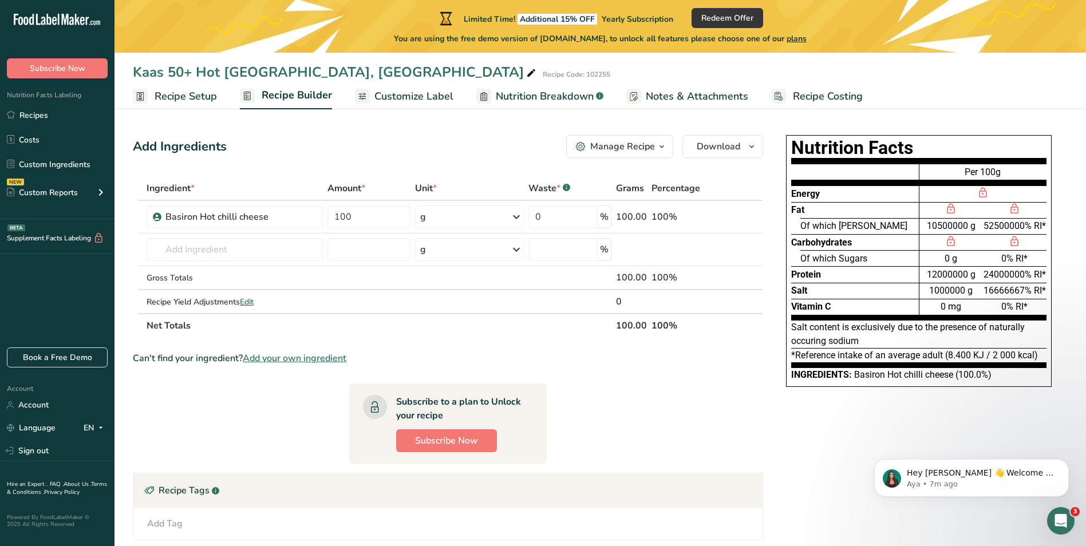
drag, startPoint x: 807, startPoint y: 321, endPoint x: 736, endPoint y: 377, distance: 90.1
click at [736, 377] on section "Ingredient * Amount * Unit * Waste * .a-a{fill:#347362;}.b-a{fill:#fff;} Grams …" at bounding box center [448, 409] width 630 height 466
drag, startPoint x: 1034, startPoint y: 224, endPoint x: 1042, endPoint y: 227, distance: 8.5
click at [1042, 227] on span "52500000% RI*" at bounding box center [1014, 225] width 62 height 11
drag, startPoint x: 1042, startPoint y: 227, endPoint x: 1012, endPoint y: 226, distance: 30.3
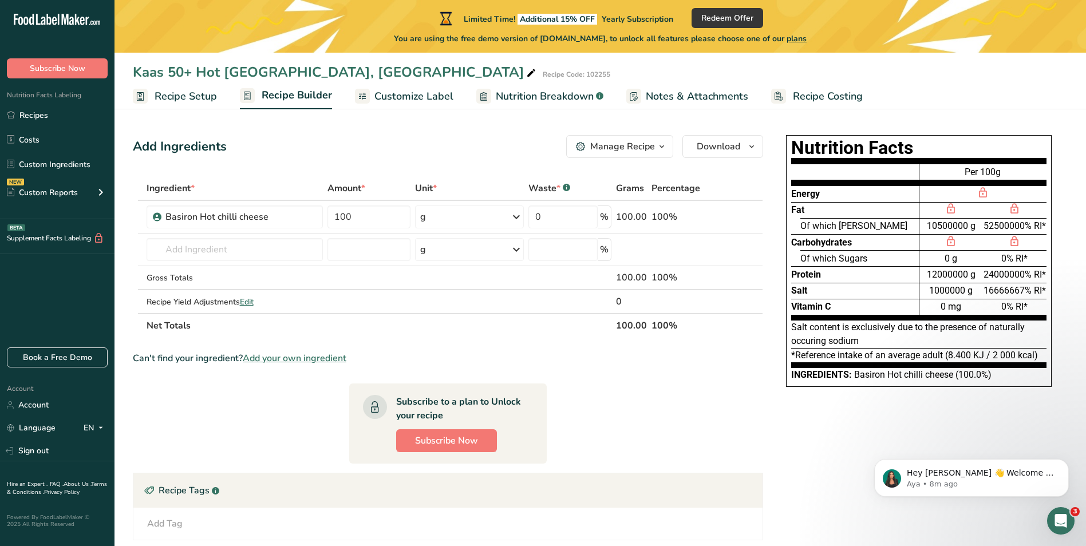
click at [1012, 226] on span "52500000% RI*" at bounding box center [1014, 225] width 62 height 11
click at [1002, 226] on span "52500000% RI*" at bounding box center [1014, 225] width 62 height 11
drag, startPoint x: 1002, startPoint y: 226, endPoint x: 1010, endPoint y: 272, distance: 47.5
click at [1010, 272] on span "24000000% RI*" at bounding box center [1014, 274] width 62 height 11
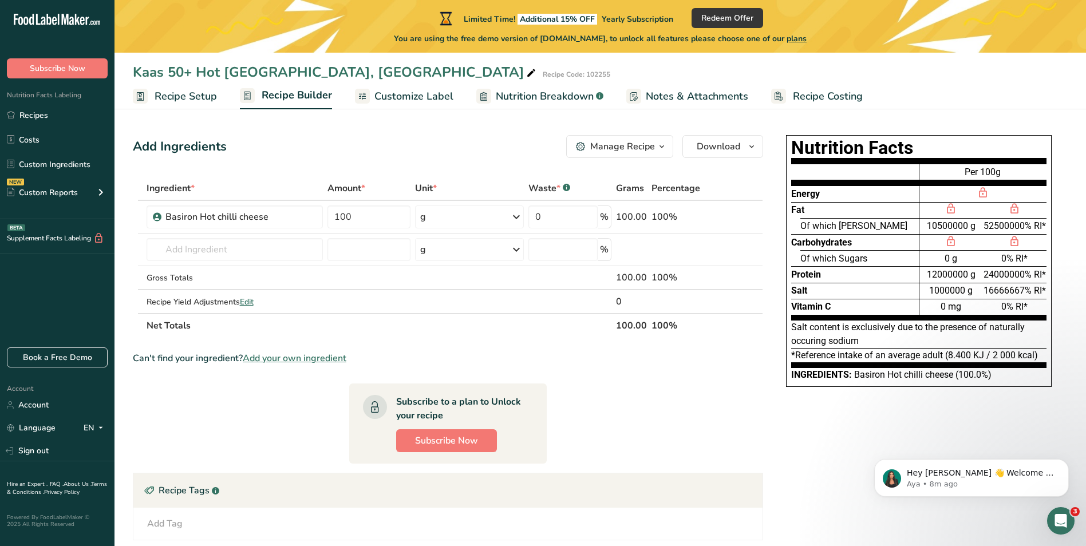
click at [1010, 272] on span "24000000% RI*" at bounding box center [1014, 274] width 62 height 11
click at [693, 355] on div "Can't find your ingredient? Add your own ingredient" at bounding box center [448, 358] width 630 height 14
